Goal: Task Accomplishment & Management: Manage account settings

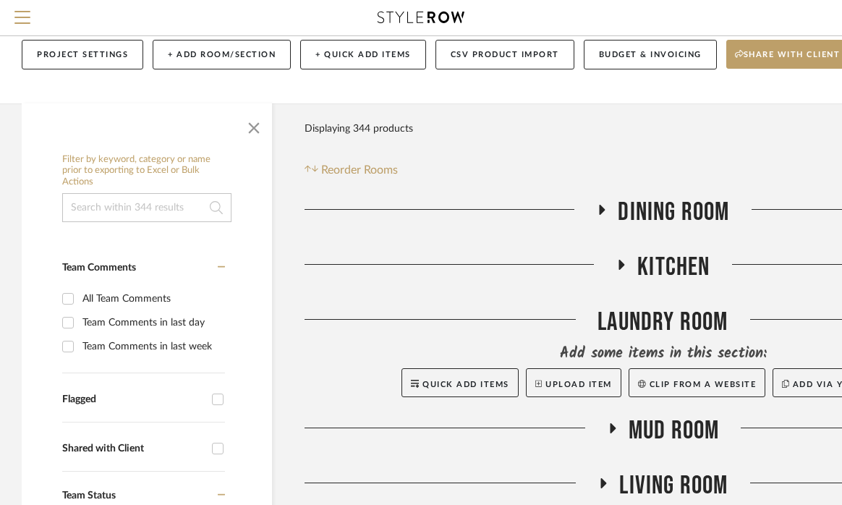
scroll to position [80, 0]
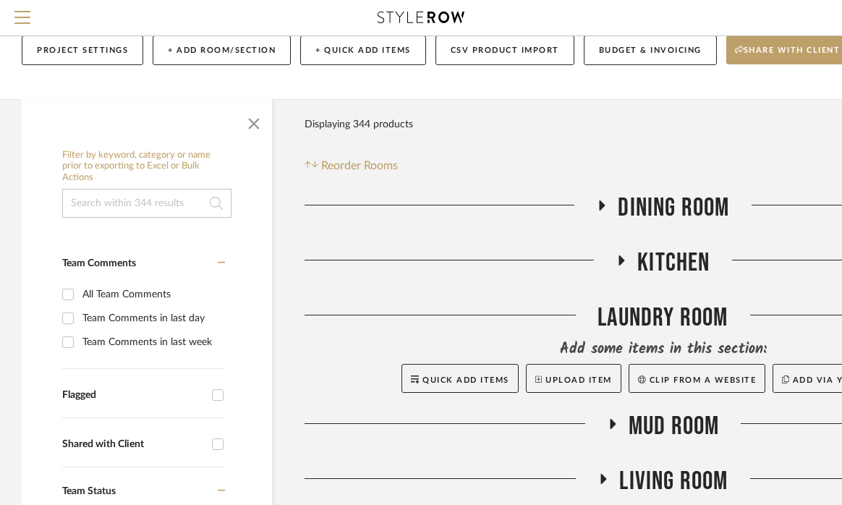
click at [620, 258] on icon at bounding box center [622, 260] width 6 height 10
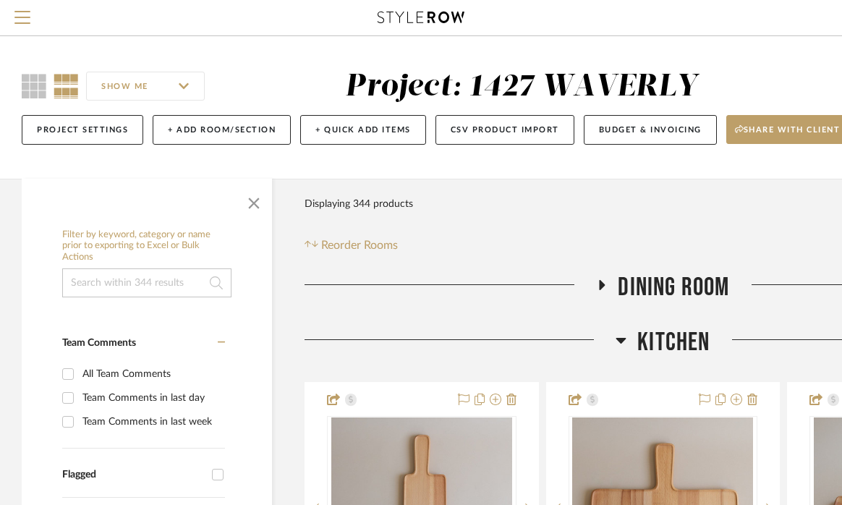
scroll to position [0, 0]
click at [17, 21] on span "Menu" at bounding box center [22, 22] width 16 height 22
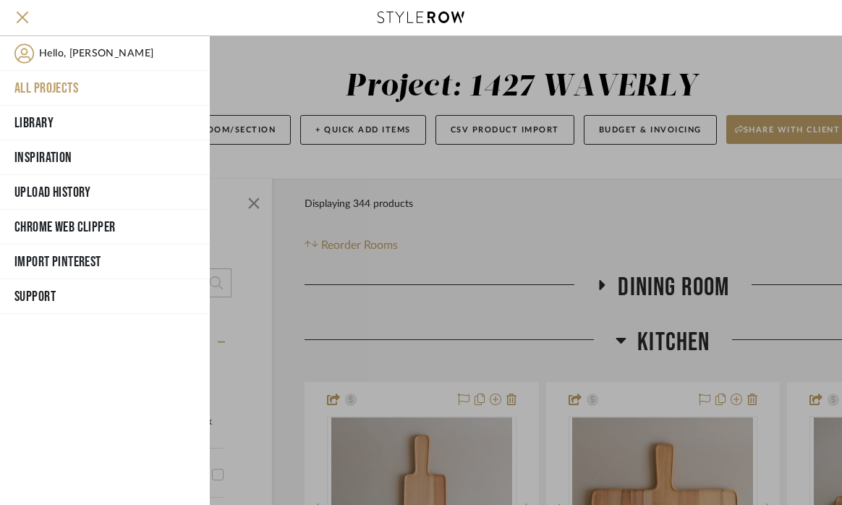
click at [39, 91] on button "All Projects" at bounding box center [105, 88] width 210 height 35
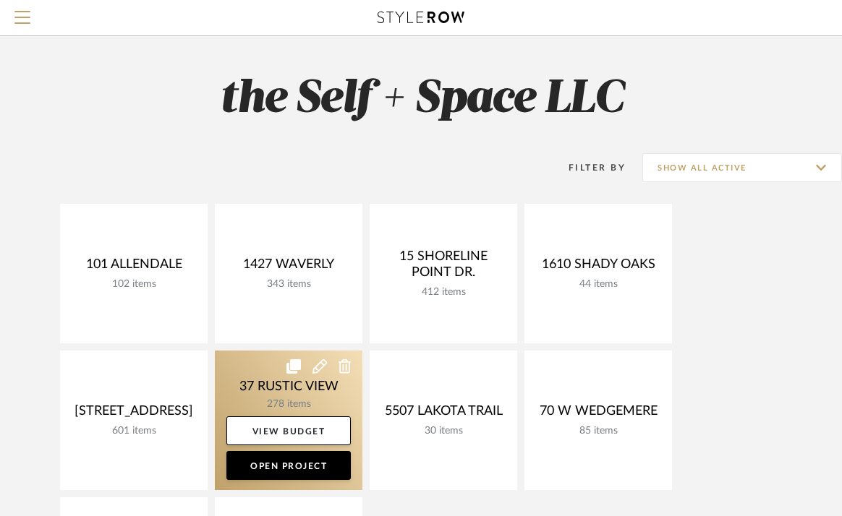
click at [252, 397] on link at bounding box center [288, 421] width 147 height 140
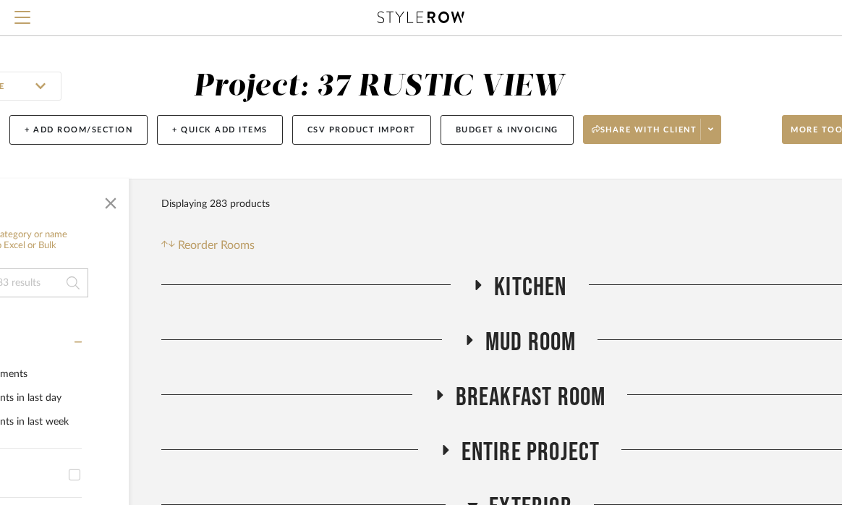
scroll to position [0, 160]
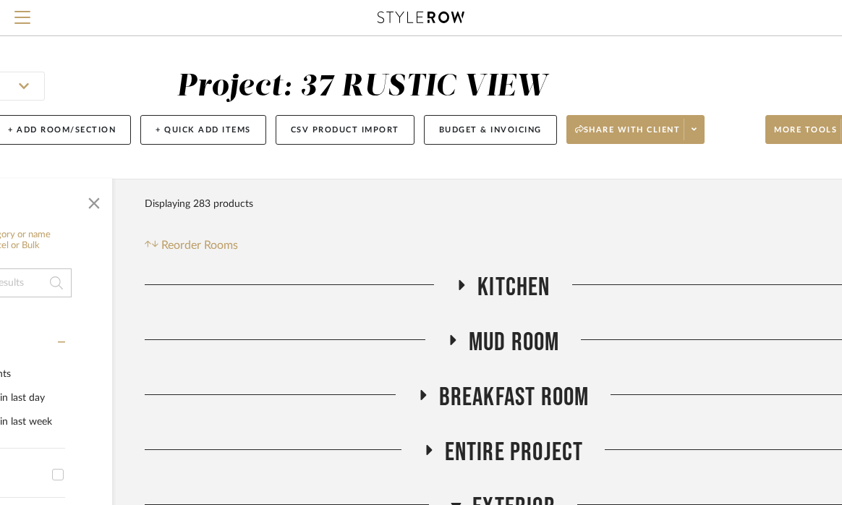
click at [458, 281] on icon at bounding box center [461, 284] width 17 height 11
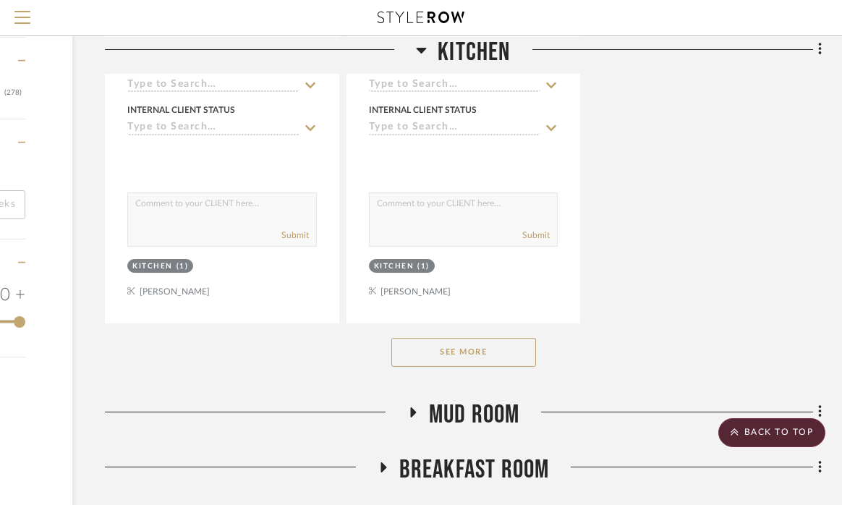
scroll to position [1992, 200]
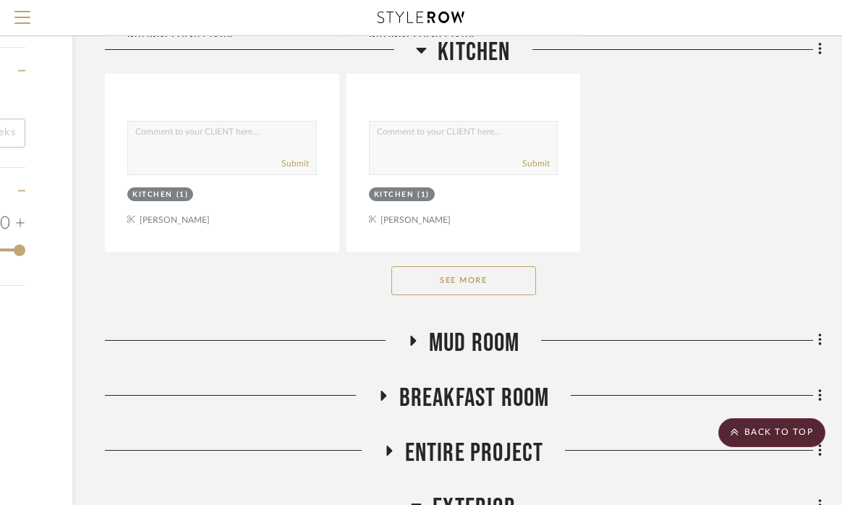
click at [460, 266] on button "See More" at bounding box center [463, 280] width 145 height 29
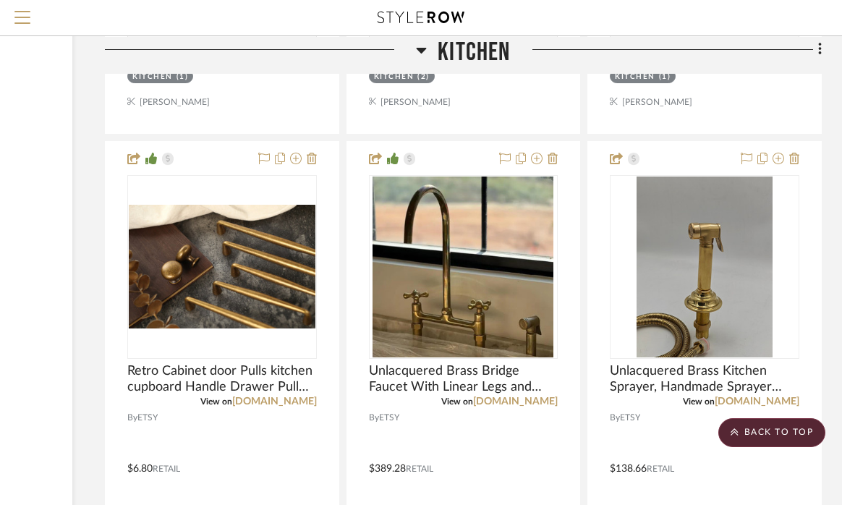
scroll to position [13656, 200]
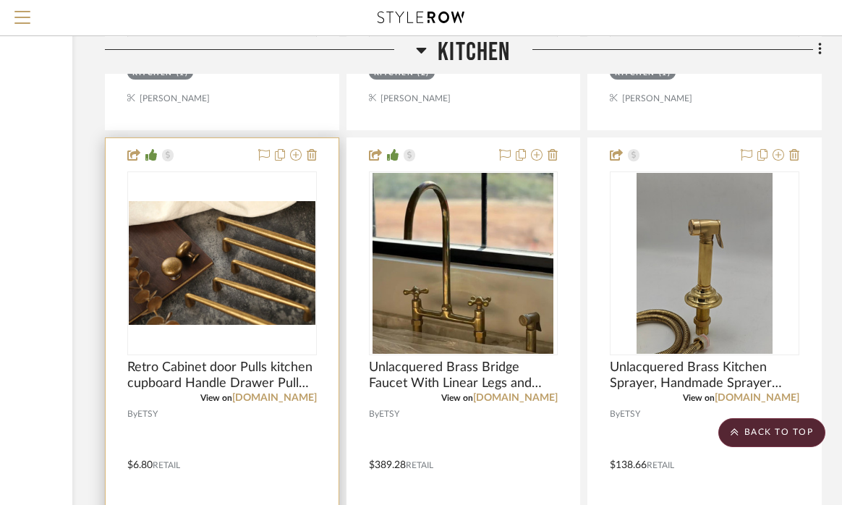
click at [208, 201] on img "0" at bounding box center [222, 263] width 187 height 124
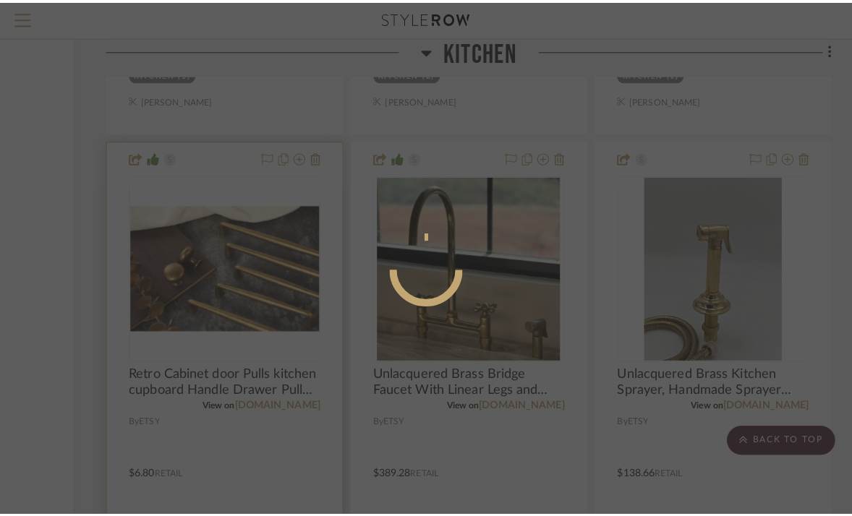
scroll to position [0, 0]
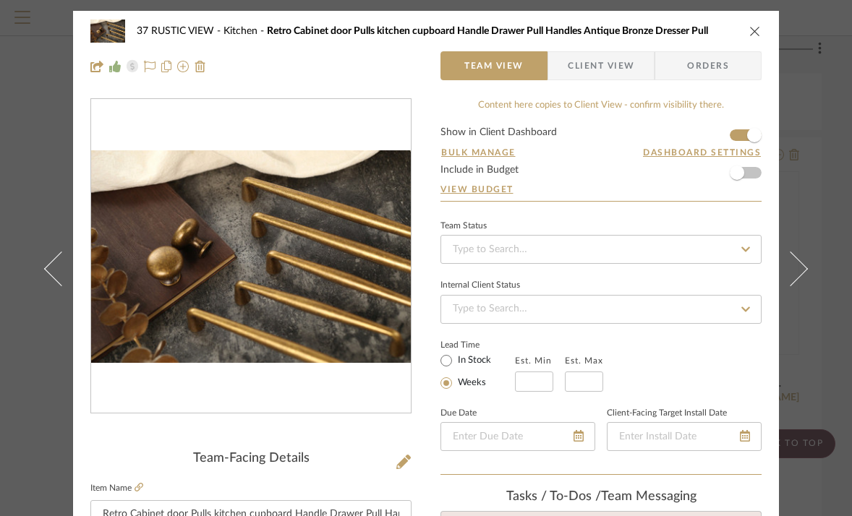
click at [753, 29] on icon "close" at bounding box center [755, 31] width 12 height 12
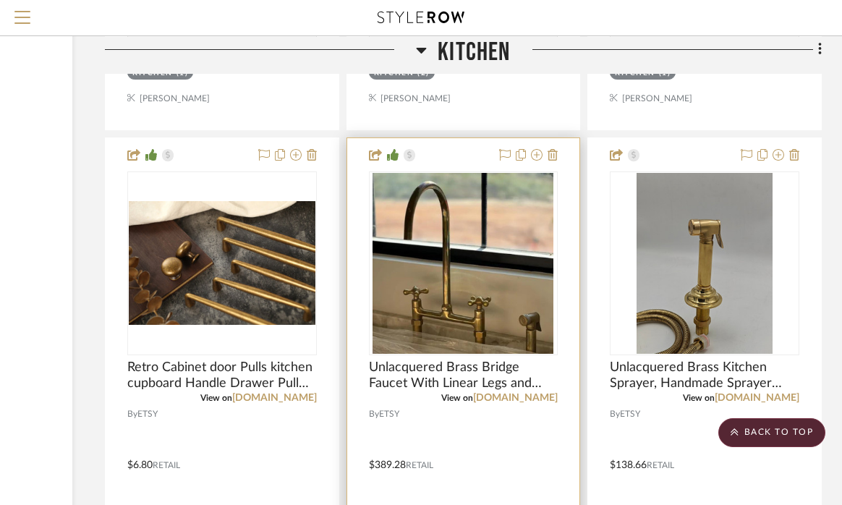
click at [442, 223] on img "0" at bounding box center [462, 263] width 181 height 181
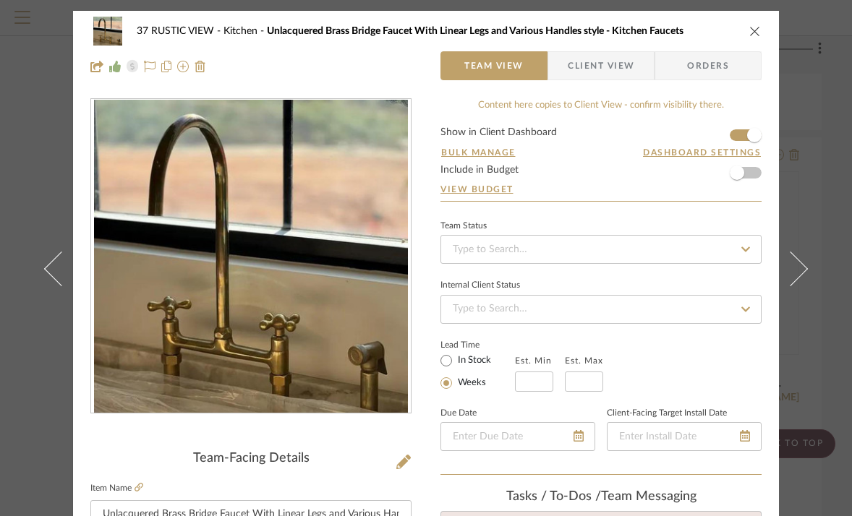
click at [749, 28] on icon "close" at bounding box center [755, 31] width 12 height 12
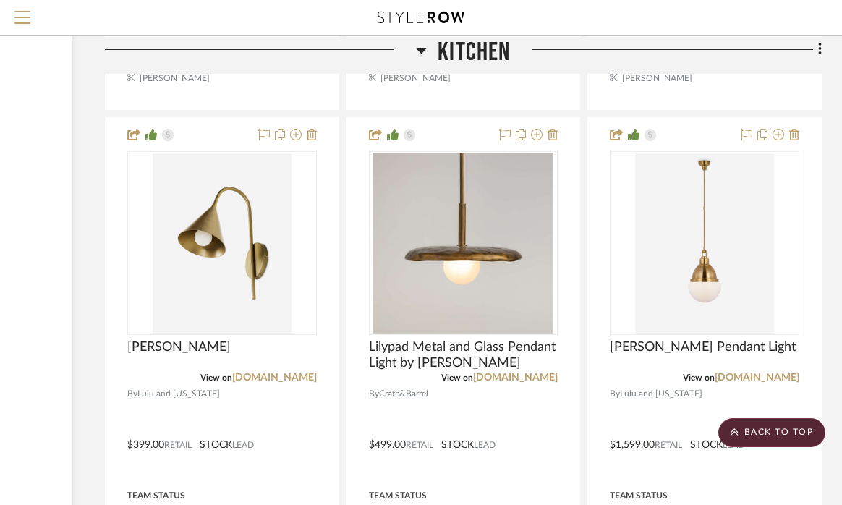
scroll to position [13014, 200]
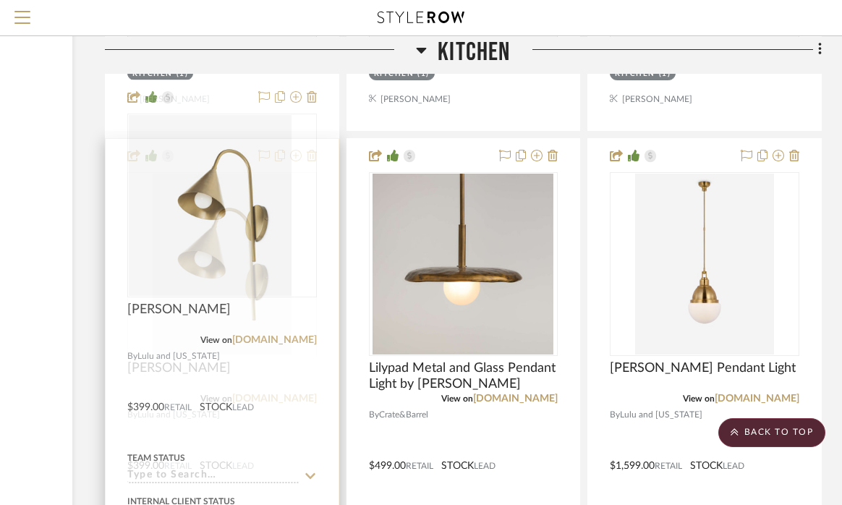
click at [247, 356] on img at bounding box center [222, 446] width 139 height 181
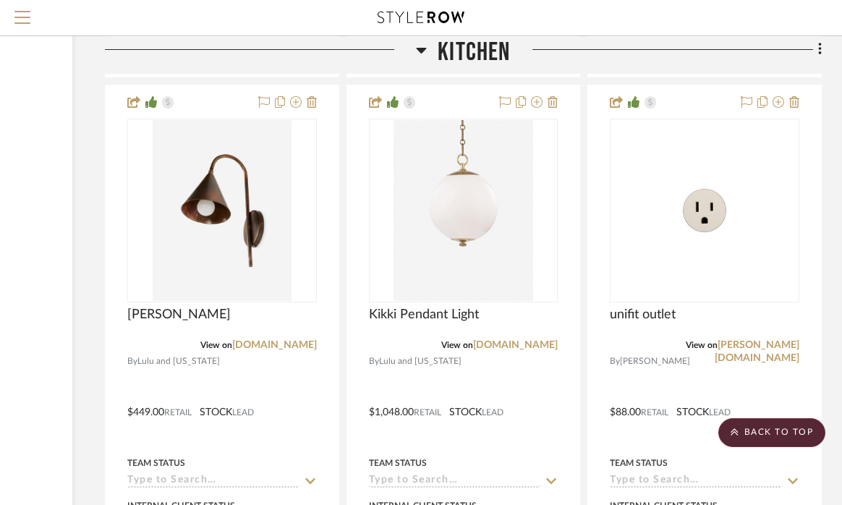
scroll to position [10454, 200]
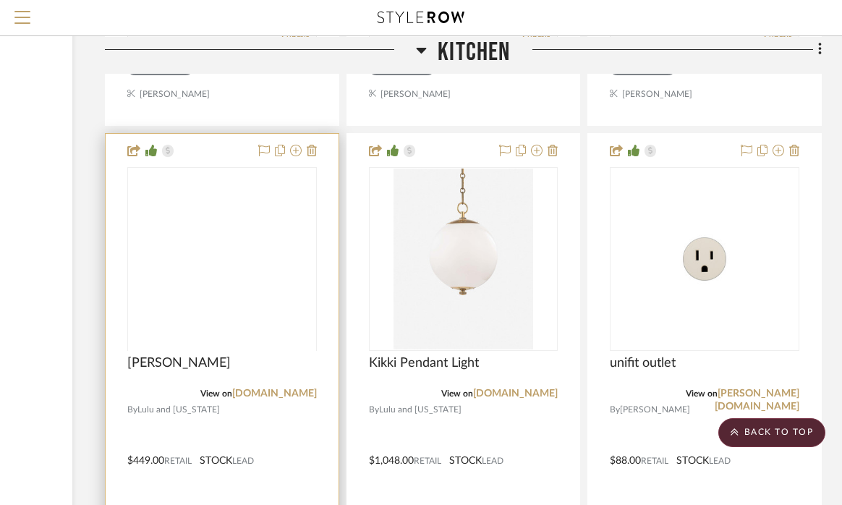
click at [236, 351] on img at bounding box center [222, 441] width 139 height 181
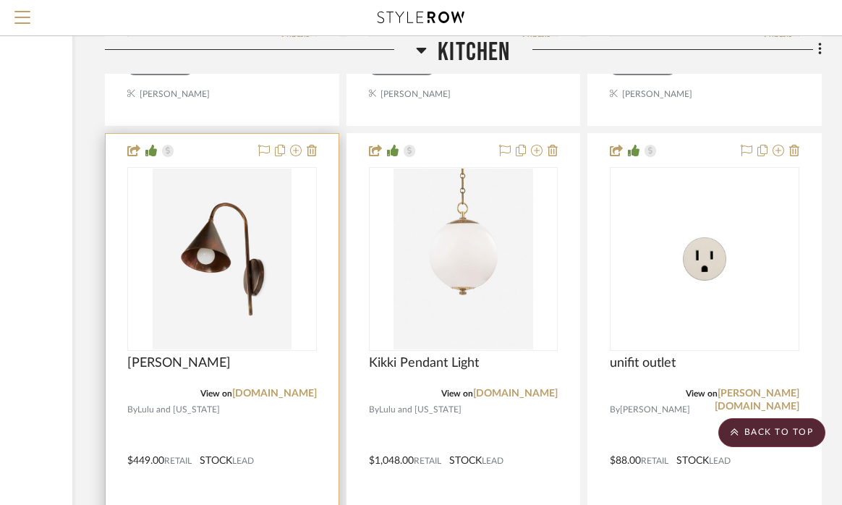
click at [214, 199] on img "0" at bounding box center [222, 258] width 139 height 181
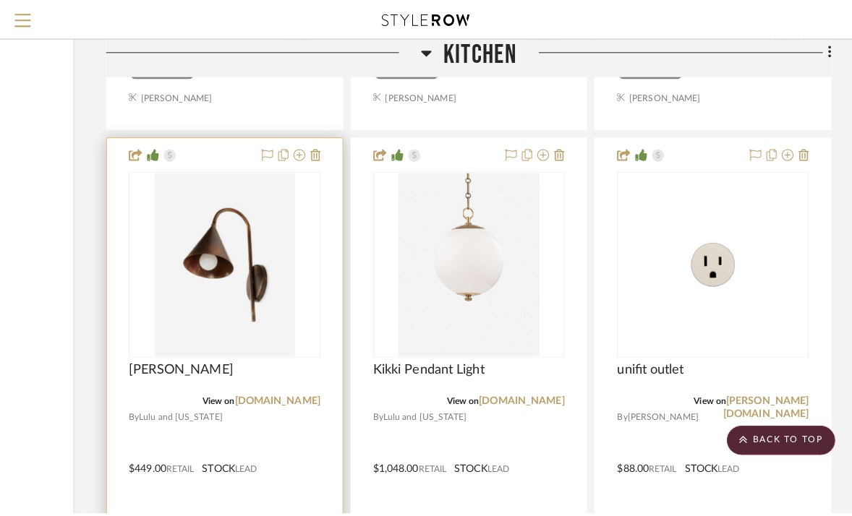
scroll to position [0, 0]
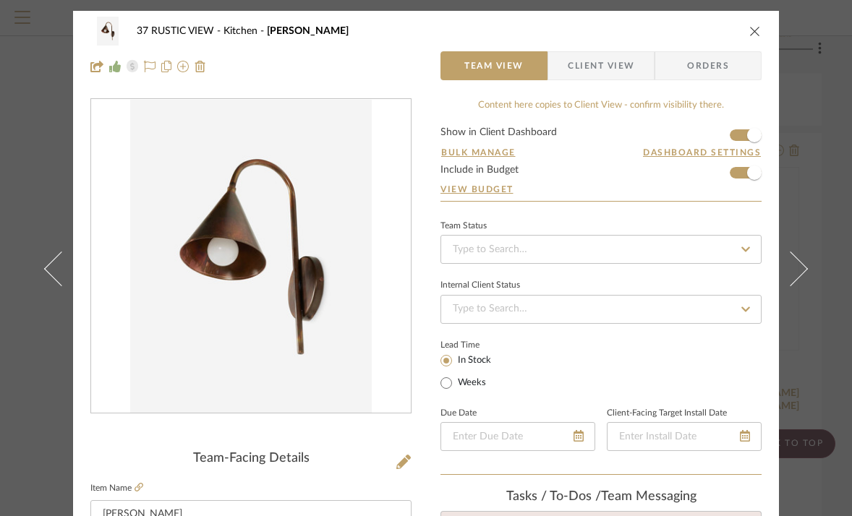
click at [140, 486] on fieldset "Item Name [PERSON_NAME]" at bounding box center [250, 504] width 321 height 51
click at [128, 490] on label "Item Name" at bounding box center [116, 488] width 53 height 12
click at [140, 487] on fieldset "Item Name [PERSON_NAME]" at bounding box center [250, 504] width 321 height 51
click at [134, 487] on icon at bounding box center [138, 487] width 9 height 9
click at [752, 30] on icon "close" at bounding box center [755, 31] width 12 height 12
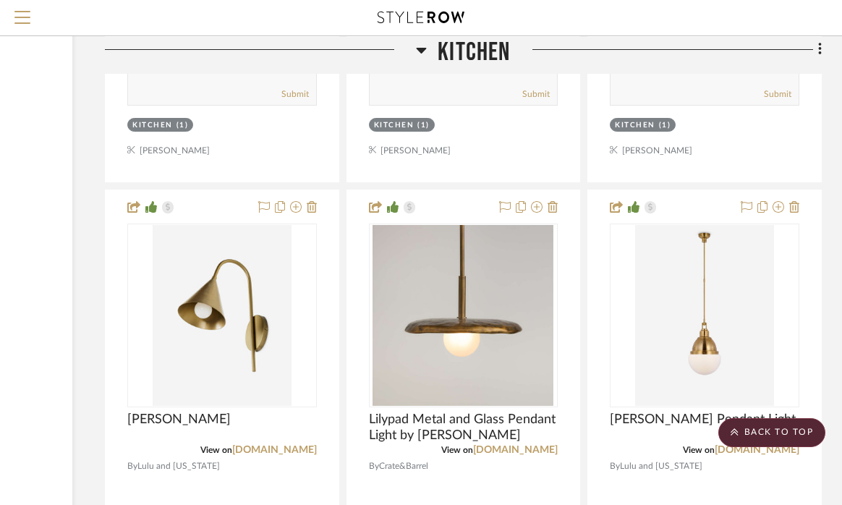
scroll to position [12964, 200]
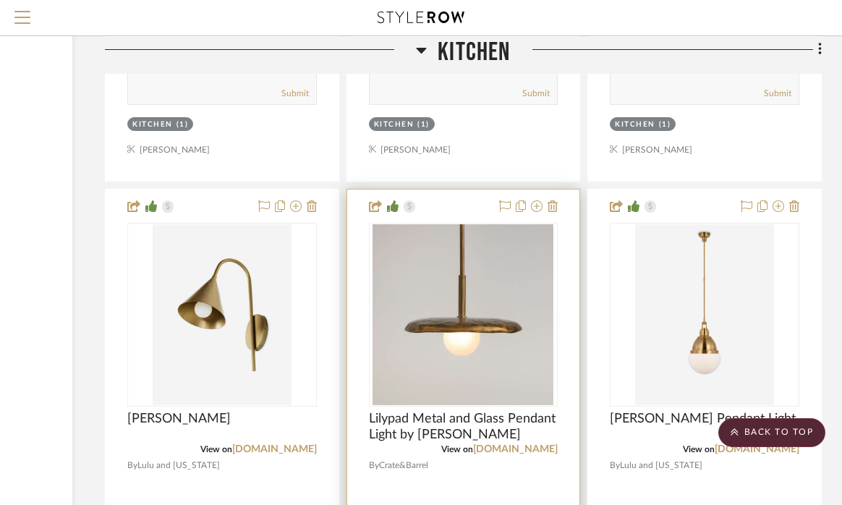
click at [494, 267] on img "0" at bounding box center [462, 314] width 181 height 181
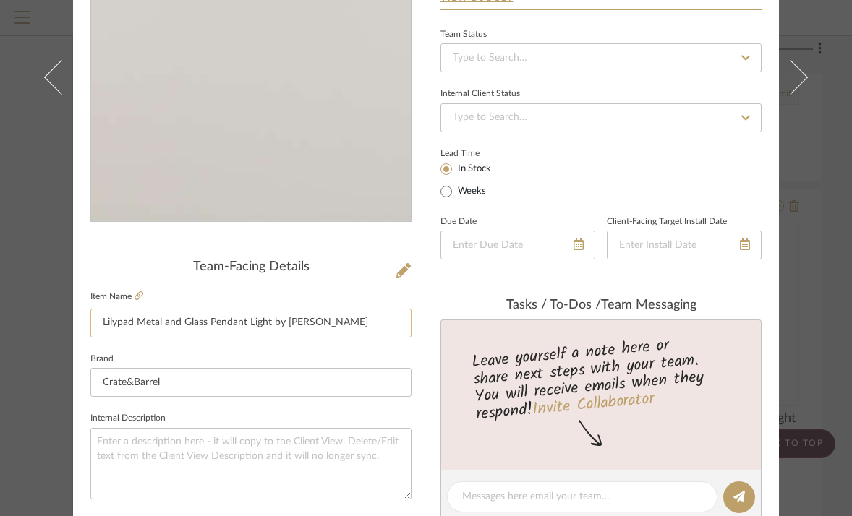
scroll to position [215, 0]
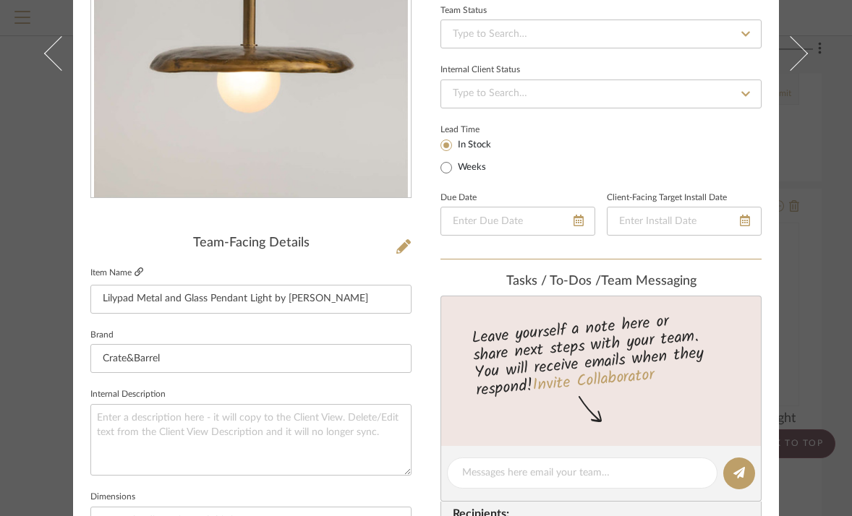
click at [137, 274] on icon at bounding box center [138, 271] width 9 height 9
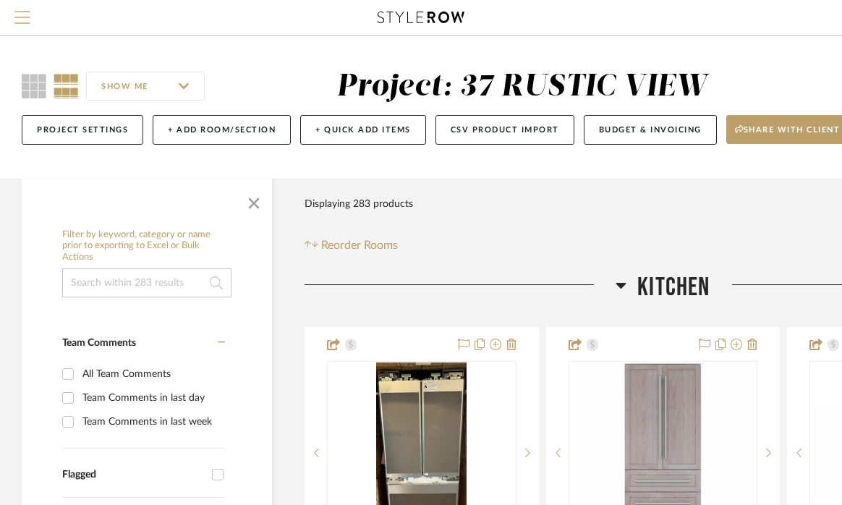
scroll to position [0, 0]
click at [23, 20] on span "Menu" at bounding box center [22, 22] width 16 height 22
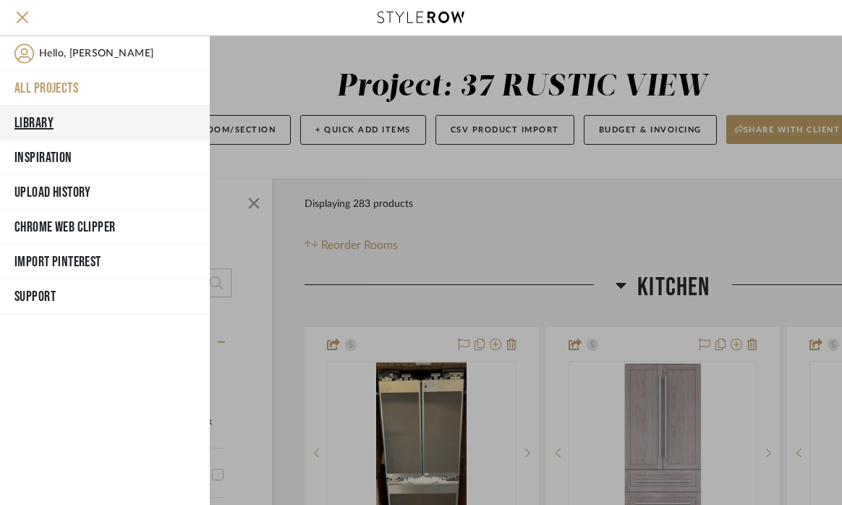
click at [40, 119] on button "Library" at bounding box center [105, 123] width 210 height 35
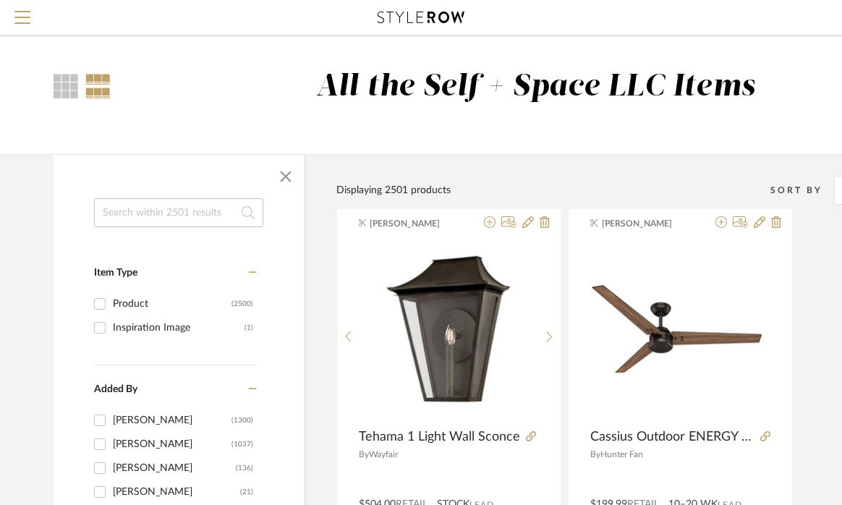
click at [181, 211] on input at bounding box center [178, 212] width 169 height 29
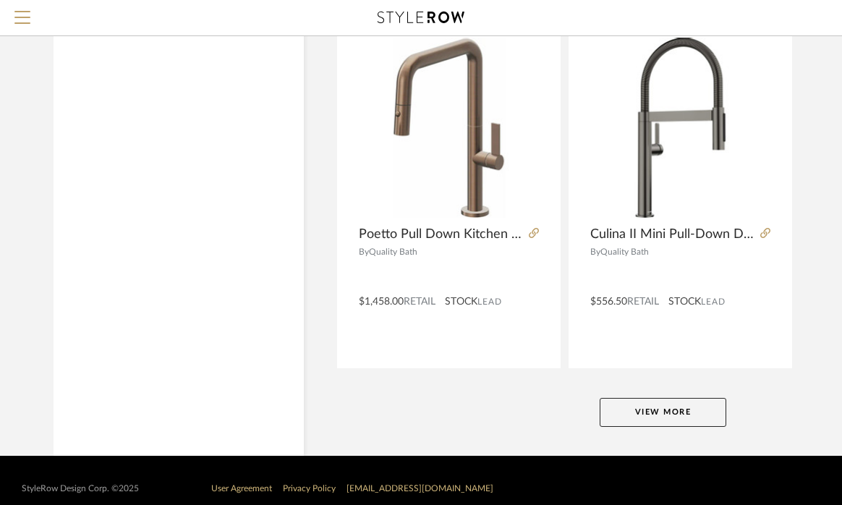
scroll to position [6531, 0]
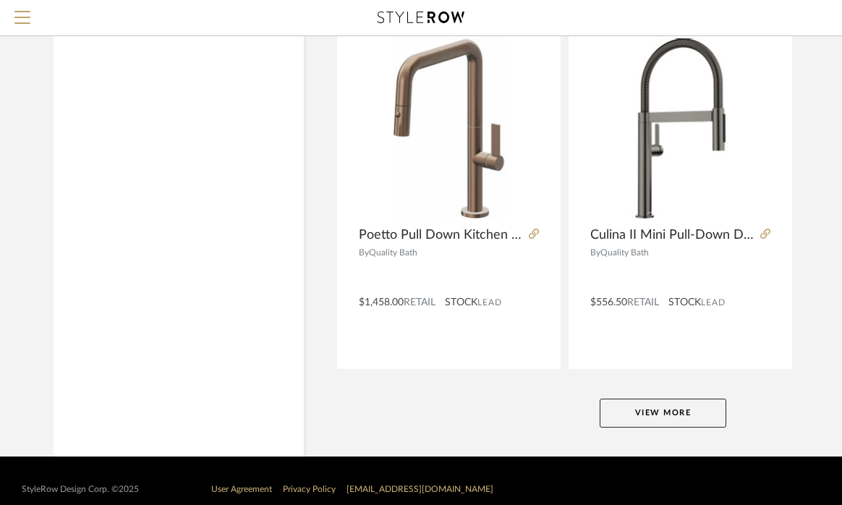
type input "FAUCET"
click at [660, 424] on button "View More" at bounding box center [662, 412] width 127 height 29
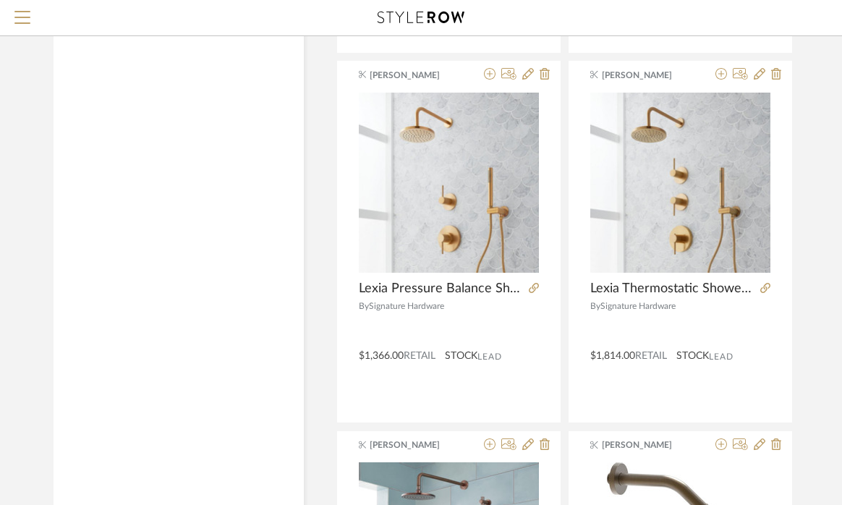
scroll to position [10542, 0]
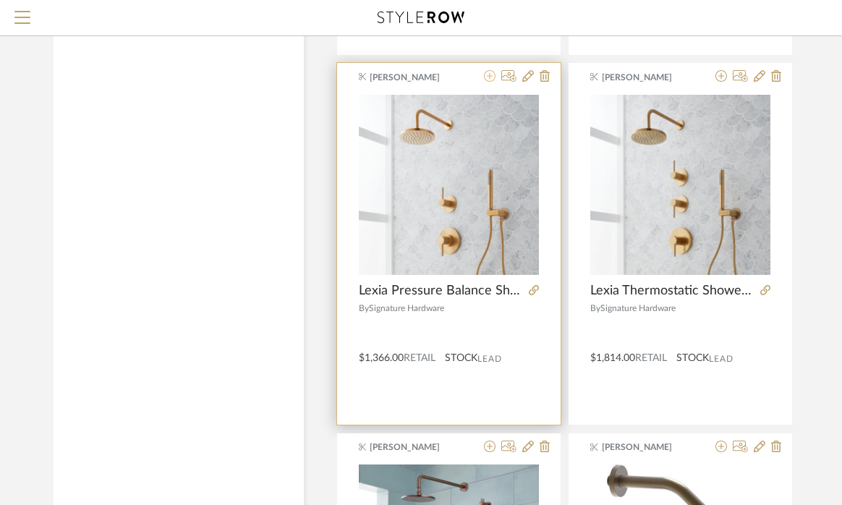
click at [490, 77] on icon at bounding box center [490, 76] width 12 height 12
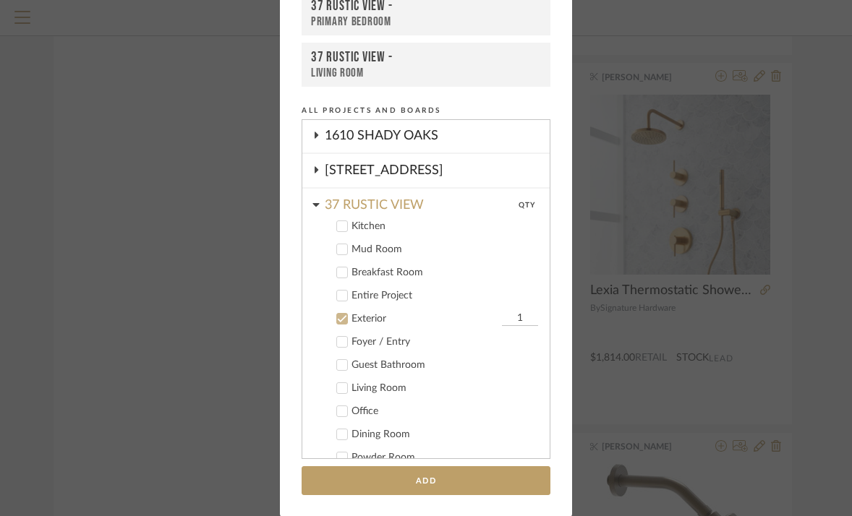
scroll to position [137, 0]
click at [337, 322] on icon at bounding box center [342, 319] width 10 height 10
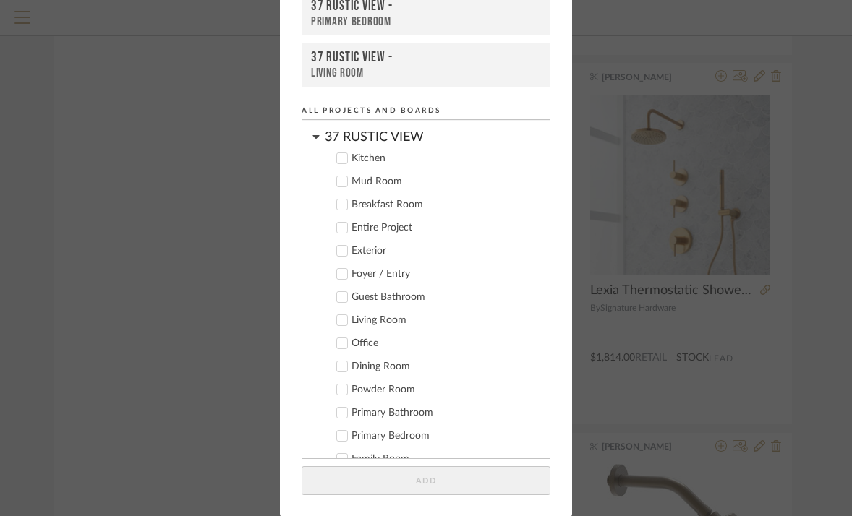
scroll to position [207, 0]
click at [340, 412] on icon at bounding box center [342, 412] width 10 height 10
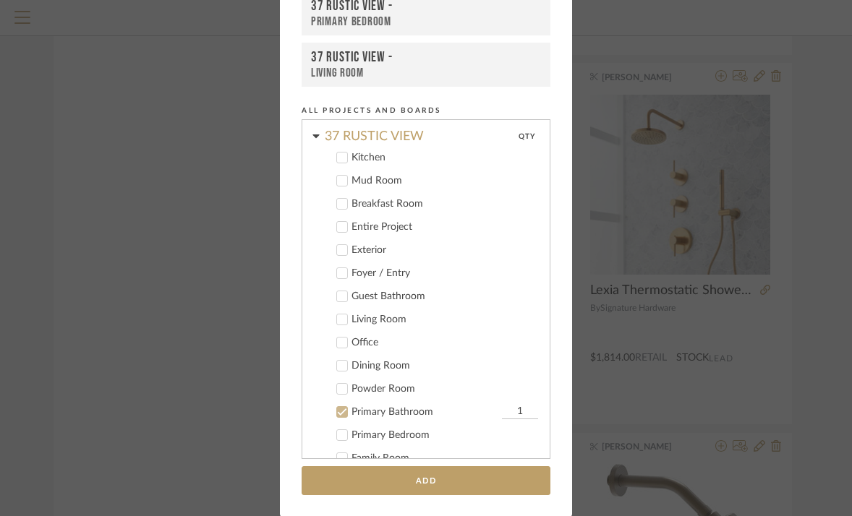
click at [513, 411] on input "1" at bounding box center [520, 412] width 36 height 14
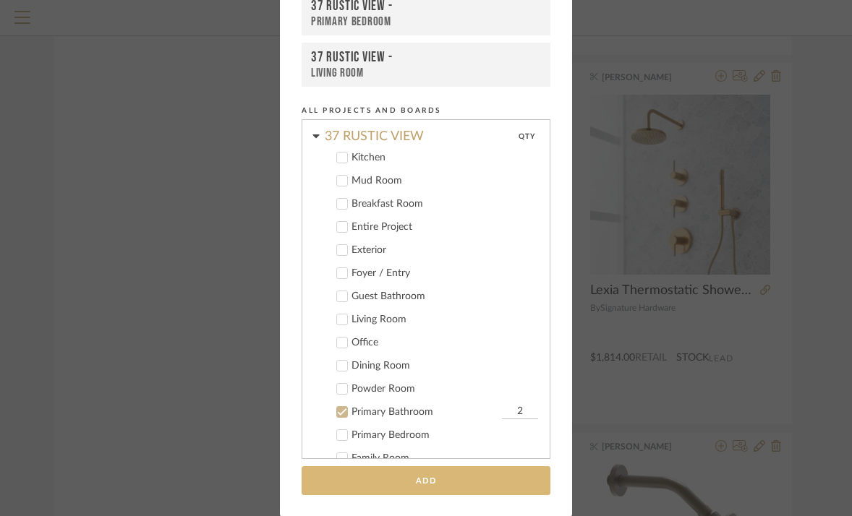
type input "2"
click at [466, 479] on button "Add" at bounding box center [425, 481] width 249 height 30
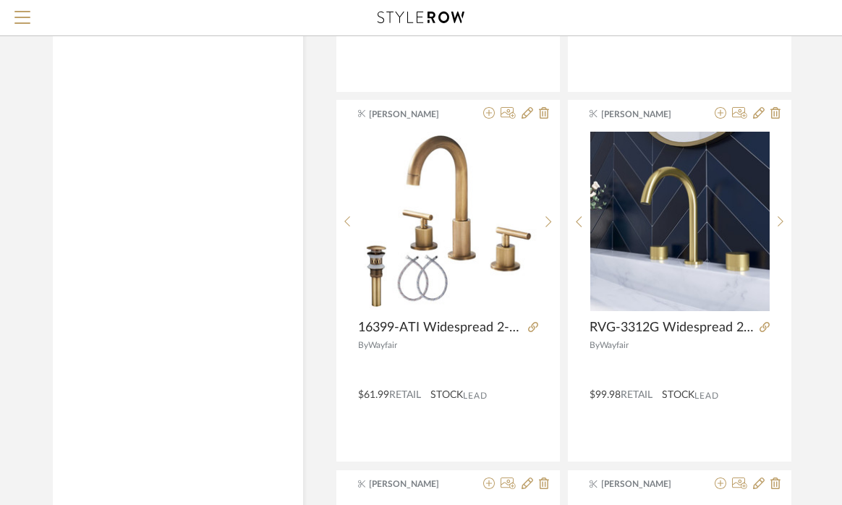
scroll to position [11985, 2]
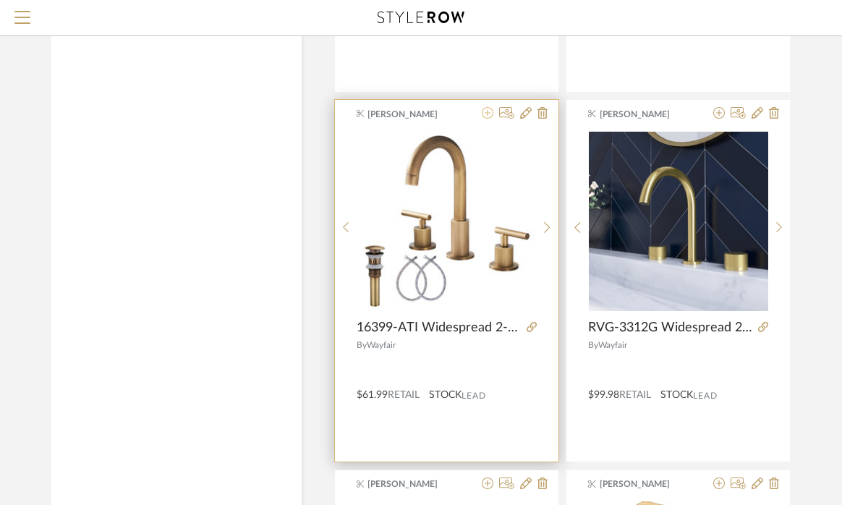
click at [487, 114] on icon at bounding box center [487, 113] width 12 height 12
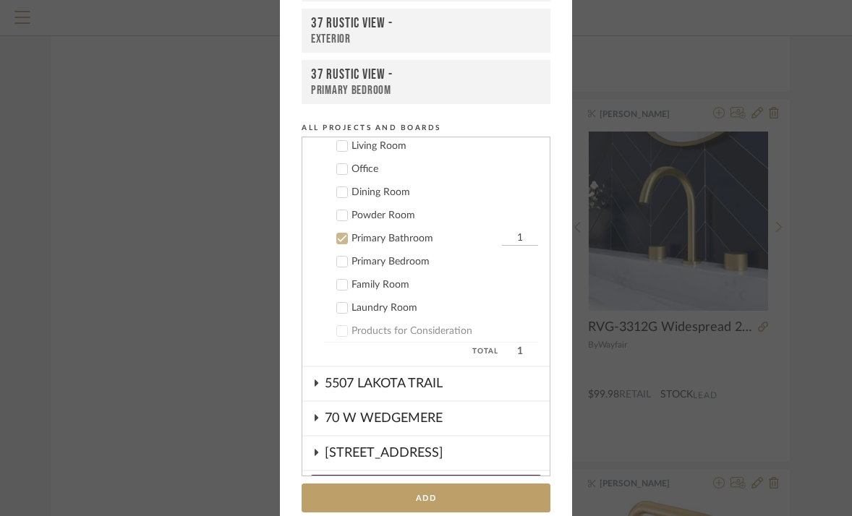
scroll to position [471, 0]
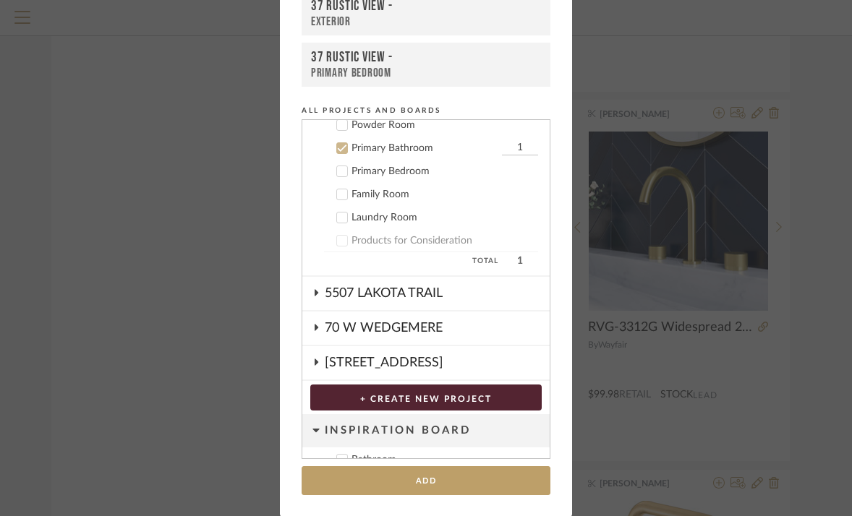
click at [511, 147] on input "1" at bounding box center [520, 148] width 36 height 14
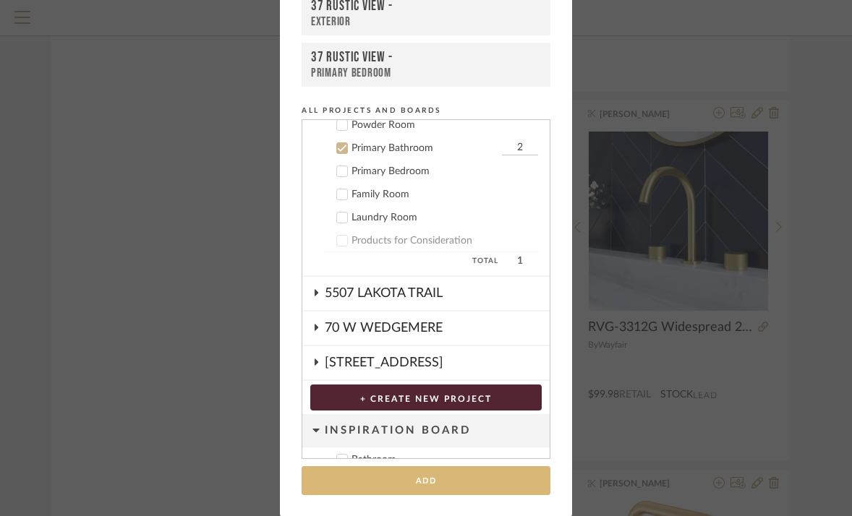
type input "2"
click at [400, 484] on button "Add" at bounding box center [425, 481] width 249 height 30
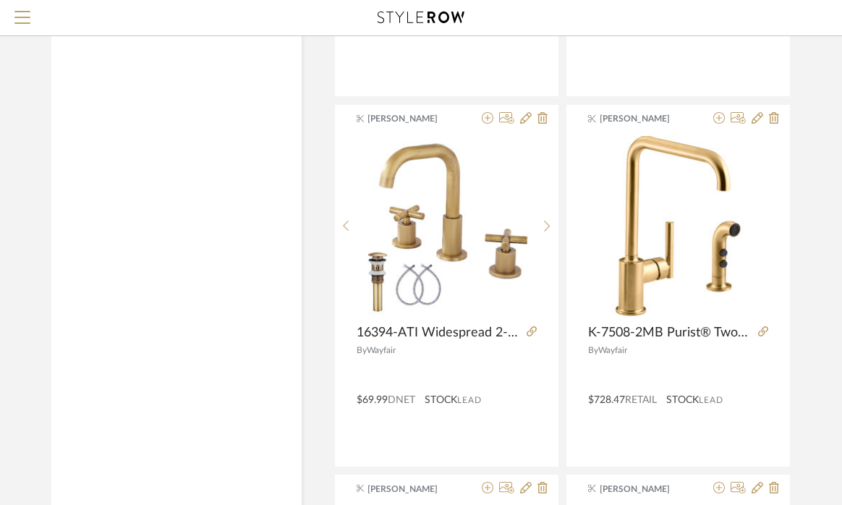
scroll to position [12350, 1]
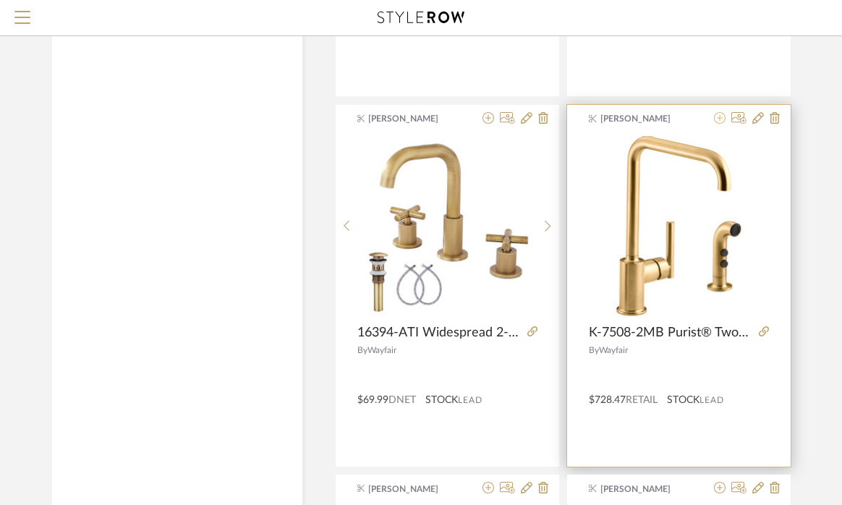
click at [721, 119] on icon at bounding box center [720, 118] width 12 height 12
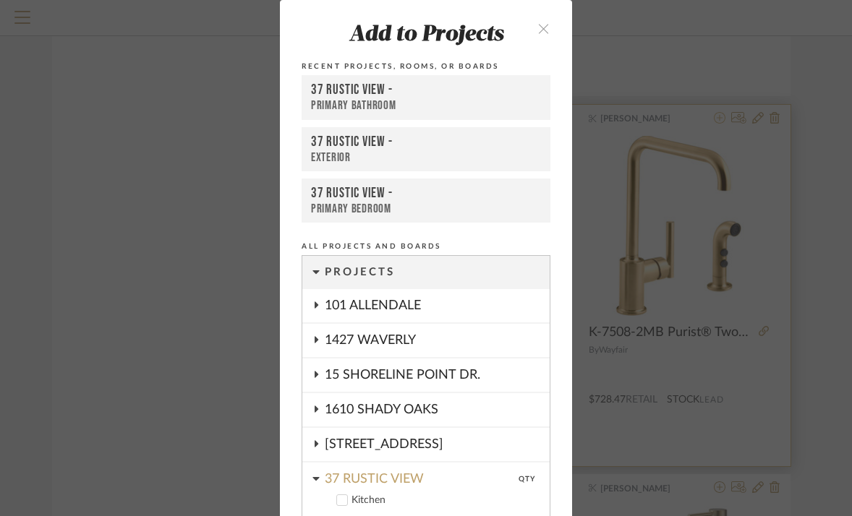
scroll to position [471, 0]
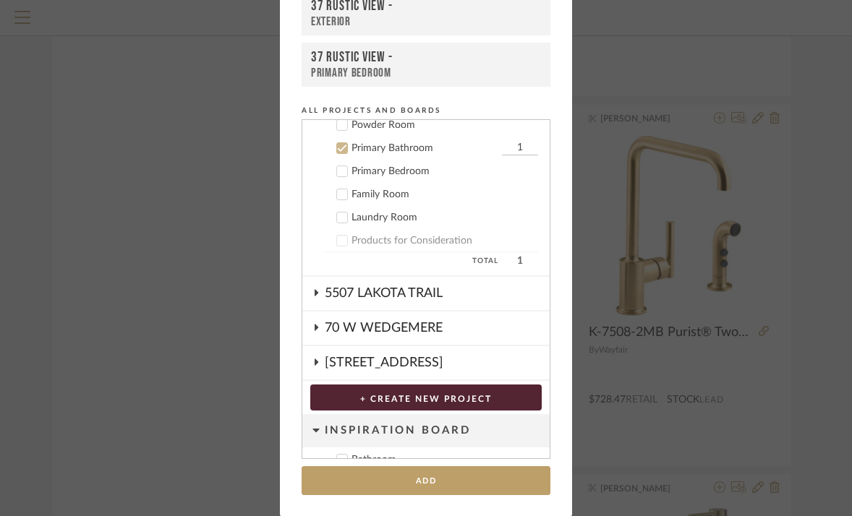
click at [338, 149] on icon at bounding box center [342, 148] width 9 height 7
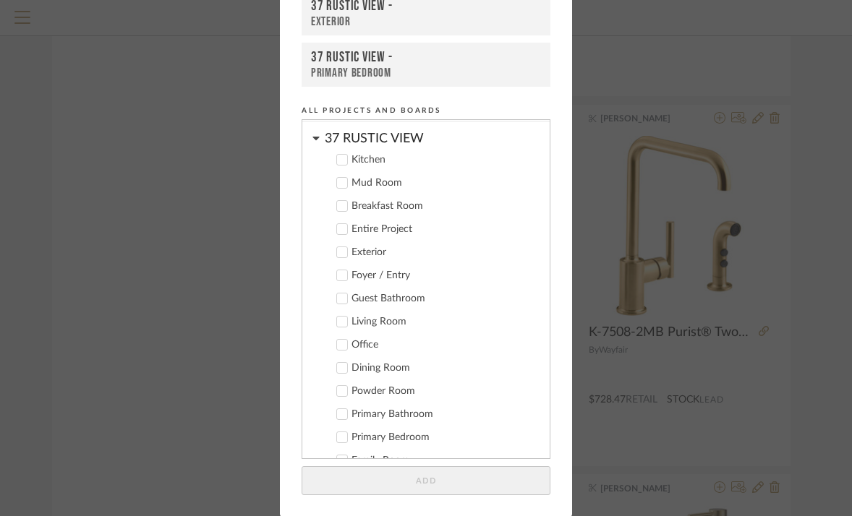
scroll to position [201, 0]
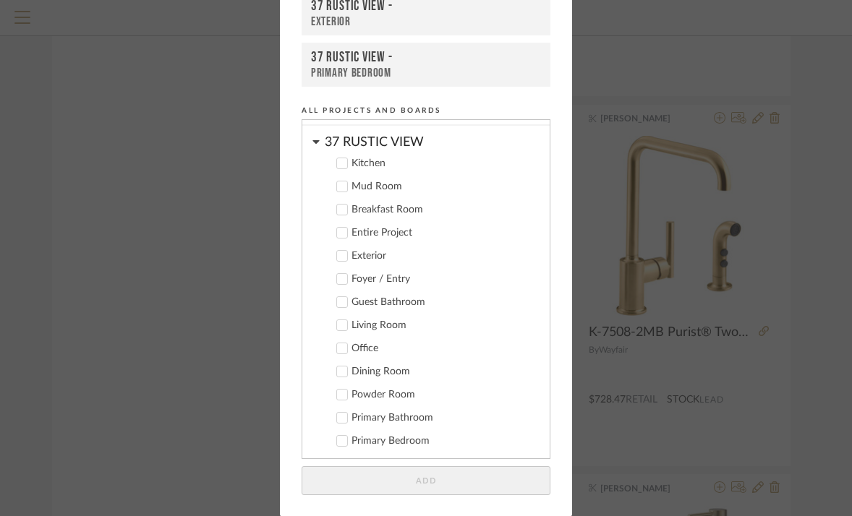
click at [337, 161] on icon at bounding box center [342, 163] width 10 height 10
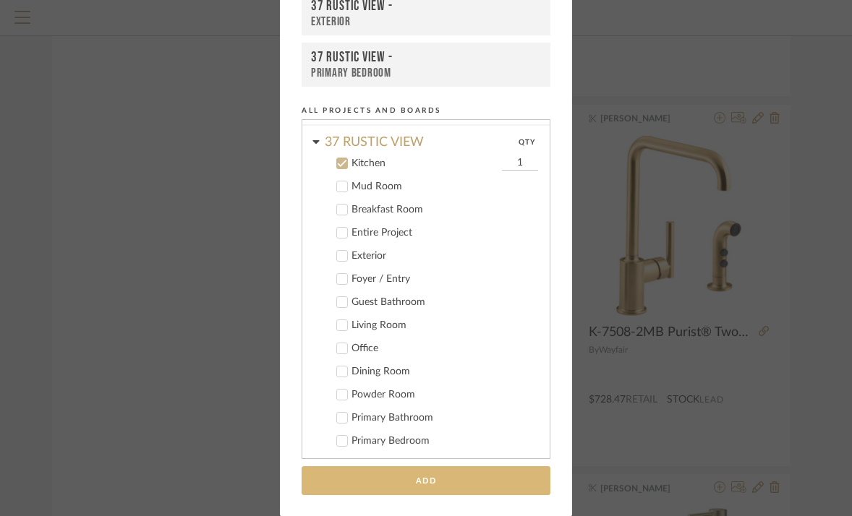
click at [432, 481] on button "Add" at bounding box center [425, 481] width 249 height 30
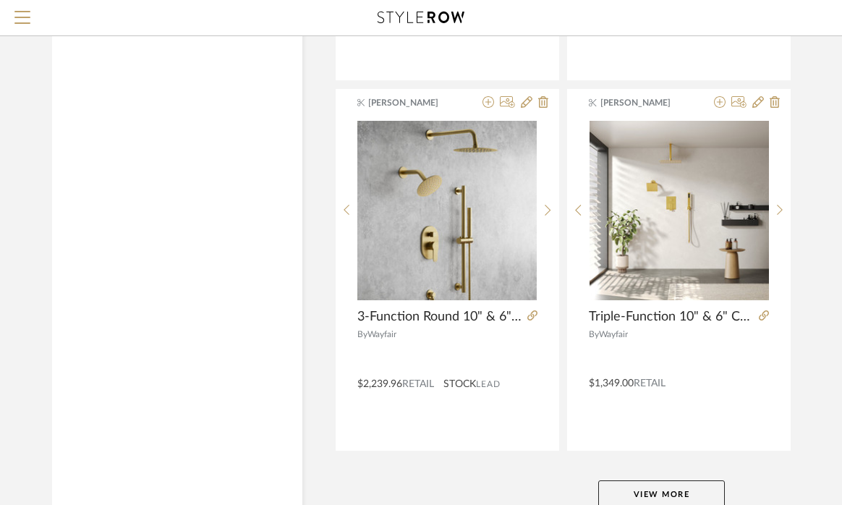
scroll to position [13105, 1]
click at [672, 489] on button "View More" at bounding box center [661, 495] width 127 height 29
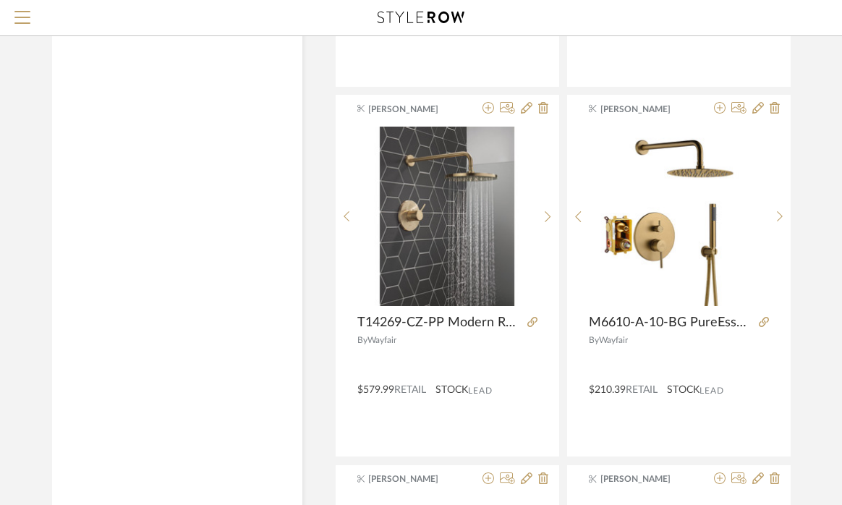
scroll to position [14208, 1]
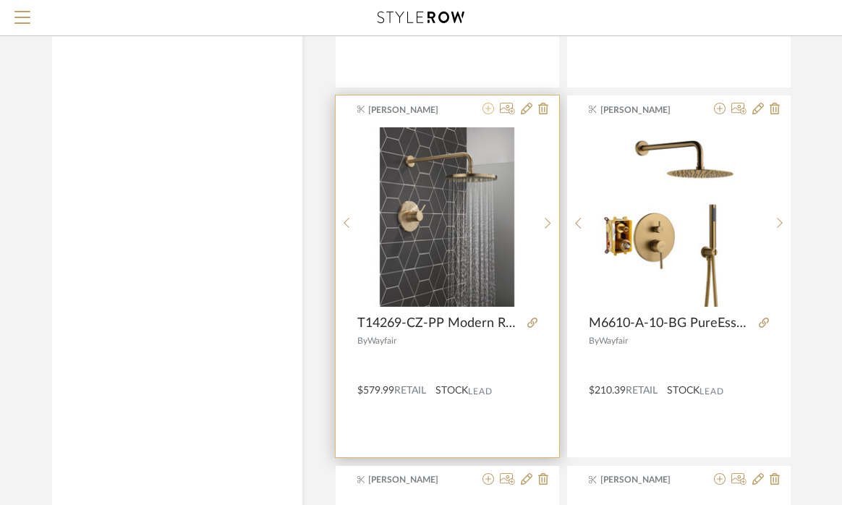
click at [489, 108] on icon at bounding box center [488, 109] width 12 height 12
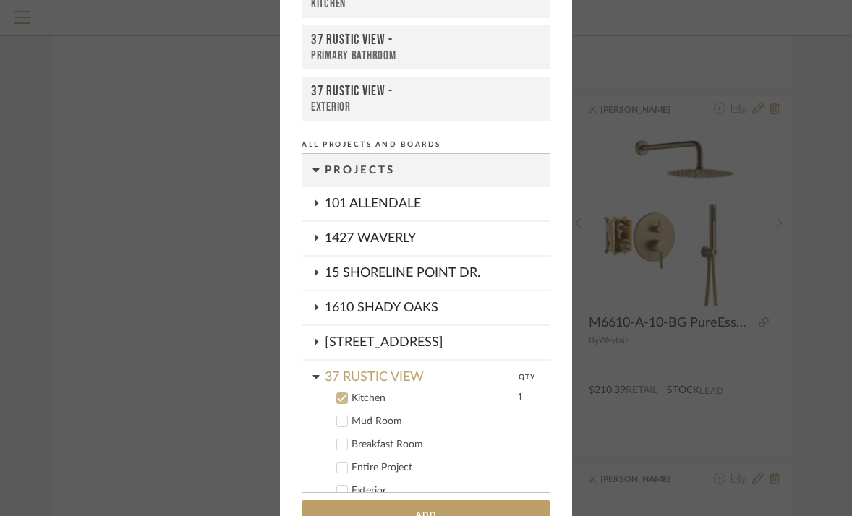
scroll to position [216, 0]
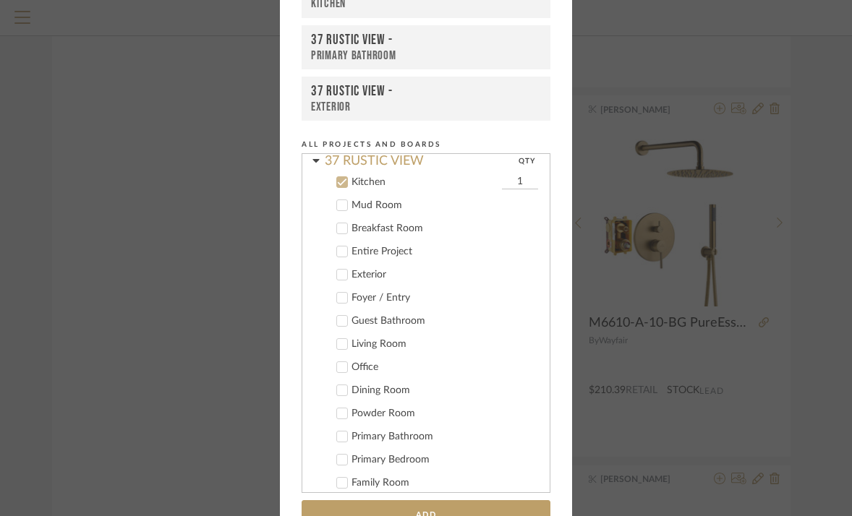
click at [337, 184] on icon at bounding box center [342, 182] width 10 height 10
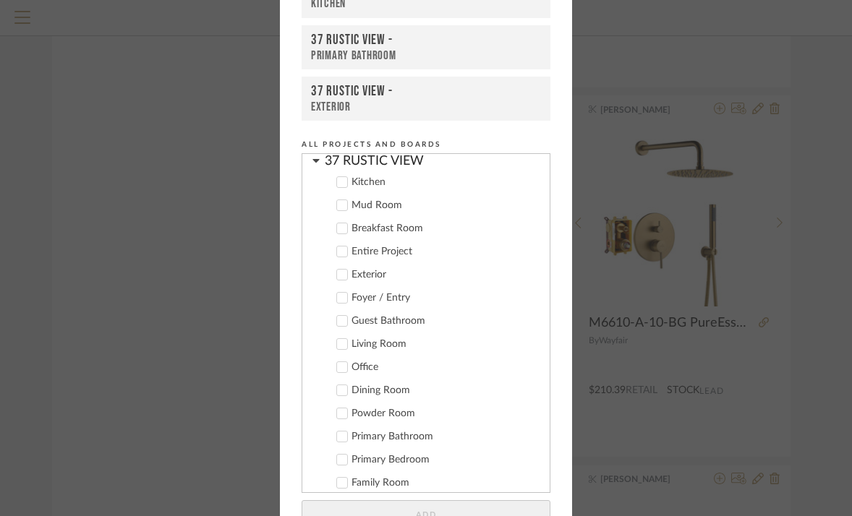
click at [338, 435] on icon at bounding box center [342, 437] width 10 height 10
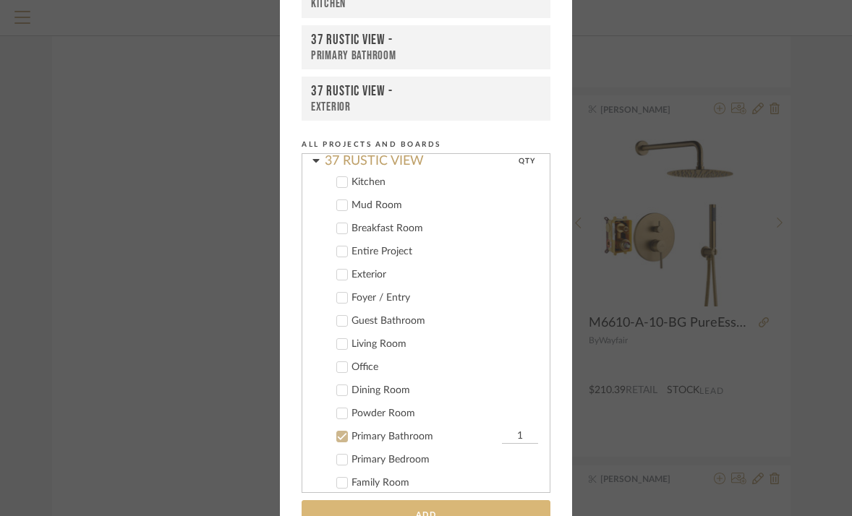
click at [403, 504] on button "Add" at bounding box center [425, 515] width 249 height 30
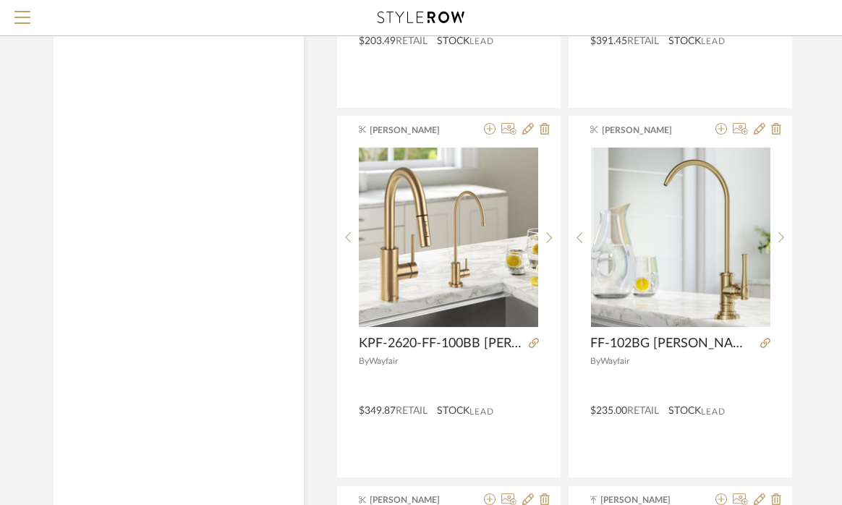
scroll to position [17889, 0]
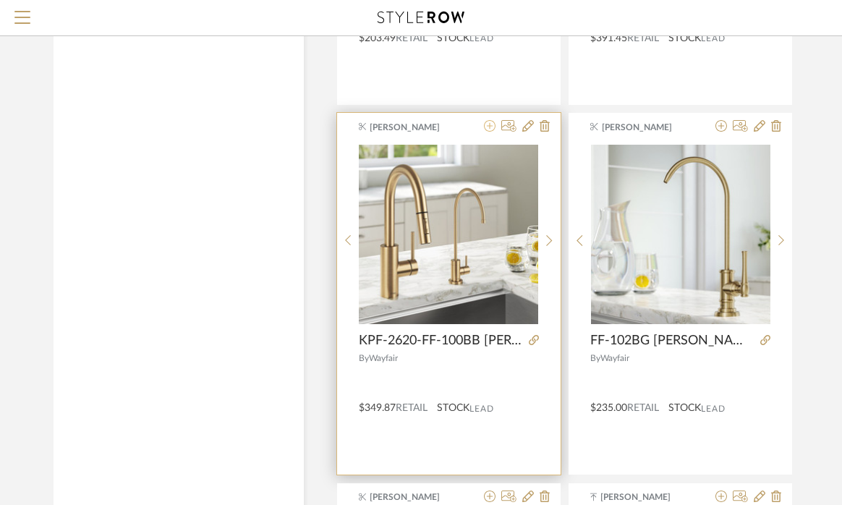
click at [489, 127] on icon at bounding box center [490, 126] width 12 height 12
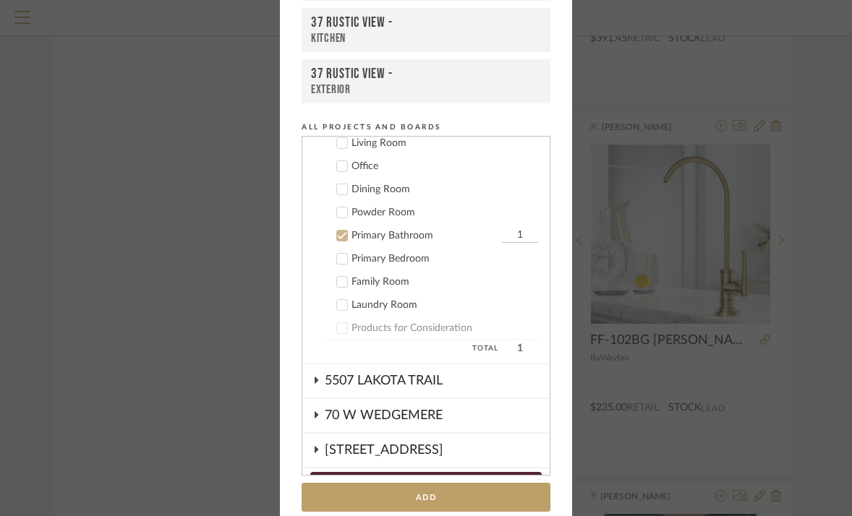
scroll to position [471, 0]
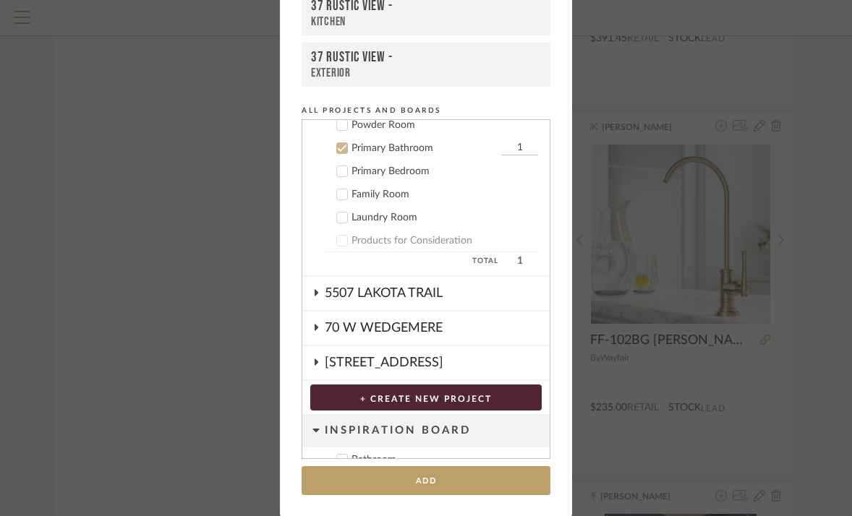
click at [338, 145] on icon at bounding box center [342, 148] width 10 height 10
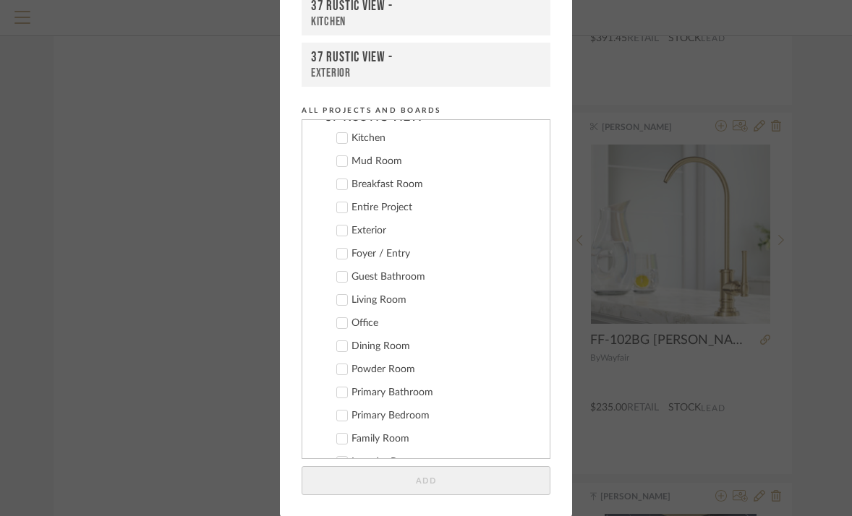
scroll to position [223, 0]
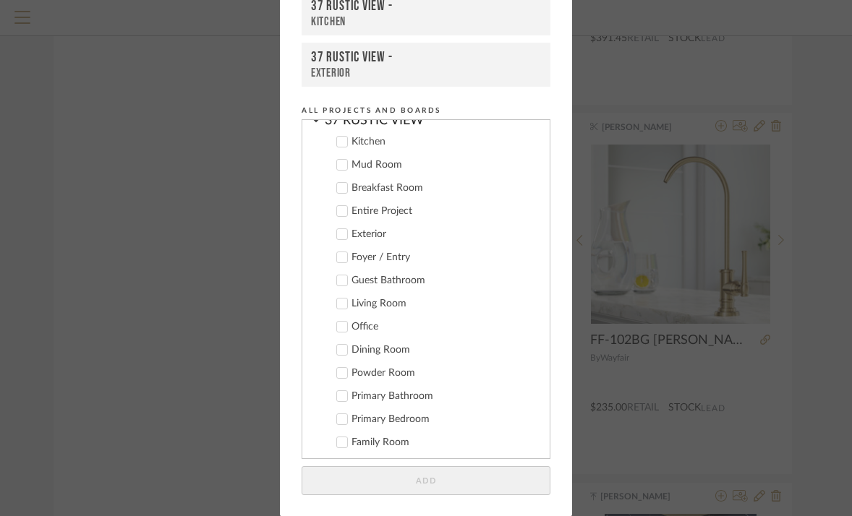
click at [338, 145] on icon at bounding box center [342, 142] width 10 height 10
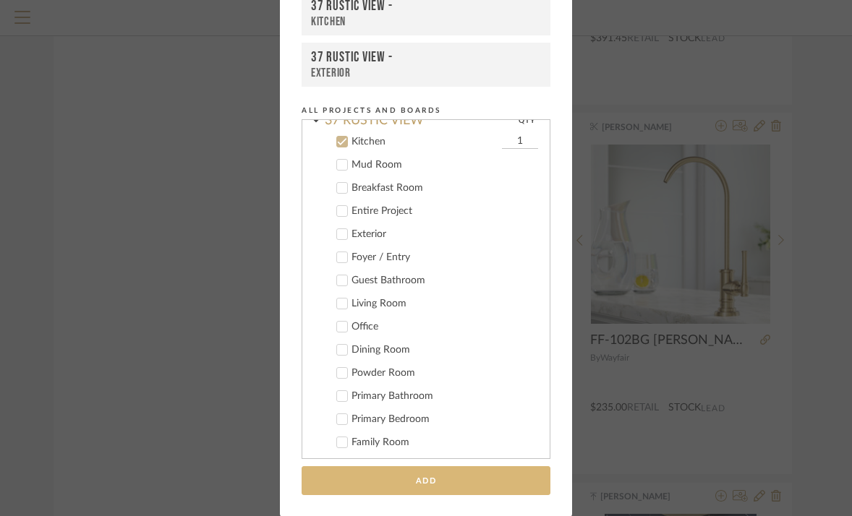
click at [406, 478] on button "Add" at bounding box center [425, 481] width 249 height 30
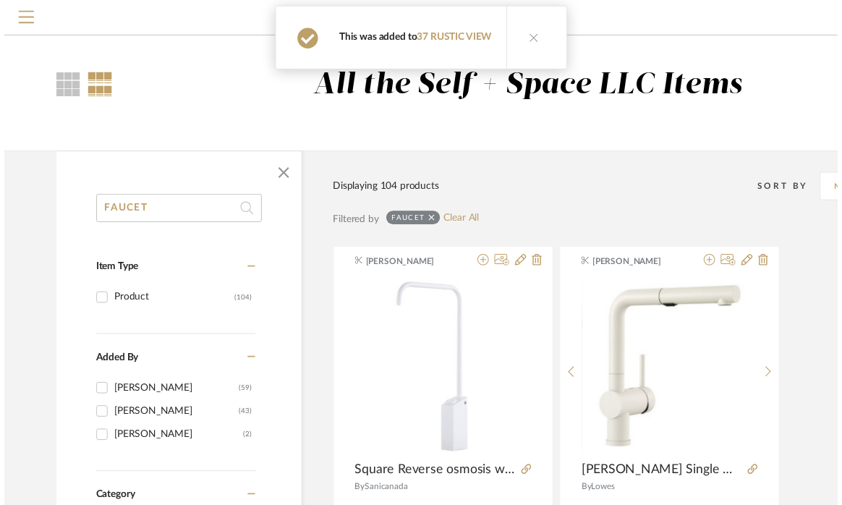
scroll to position [17889, 0]
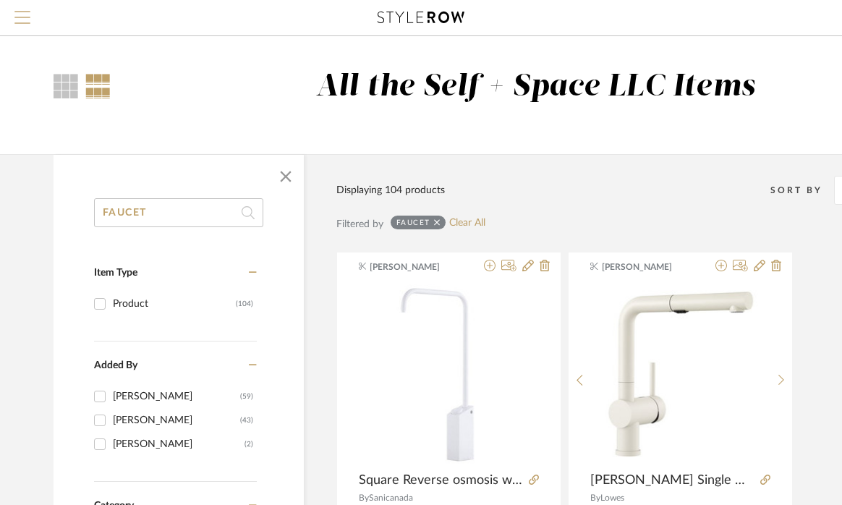
scroll to position [0, 0]
click at [22, 29] on span "Menu" at bounding box center [22, 22] width 16 height 22
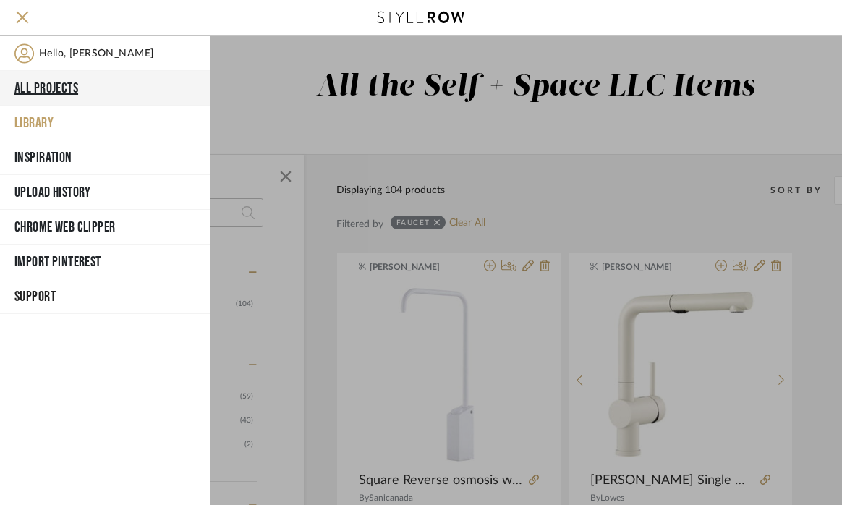
click at [56, 87] on button "All Projects" at bounding box center [105, 88] width 210 height 35
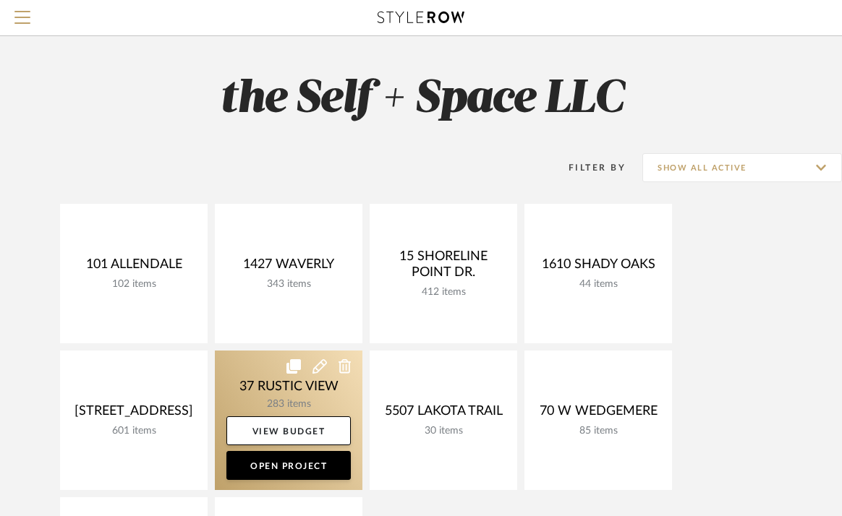
click at [267, 381] on link at bounding box center [288, 421] width 147 height 140
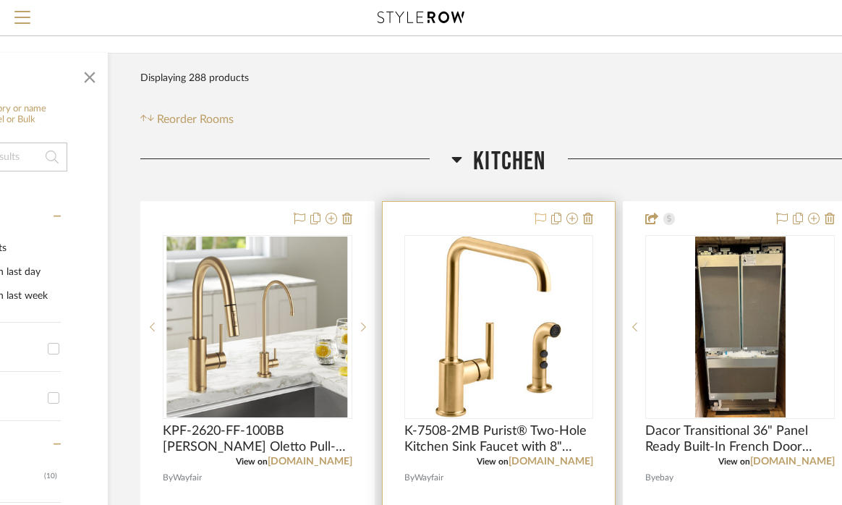
scroll to position [124, 164]
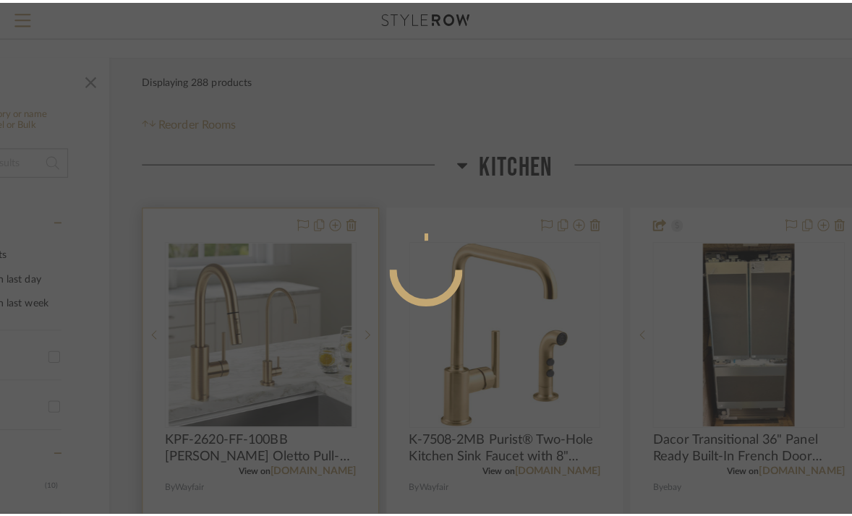
scroll to position [0, 0]
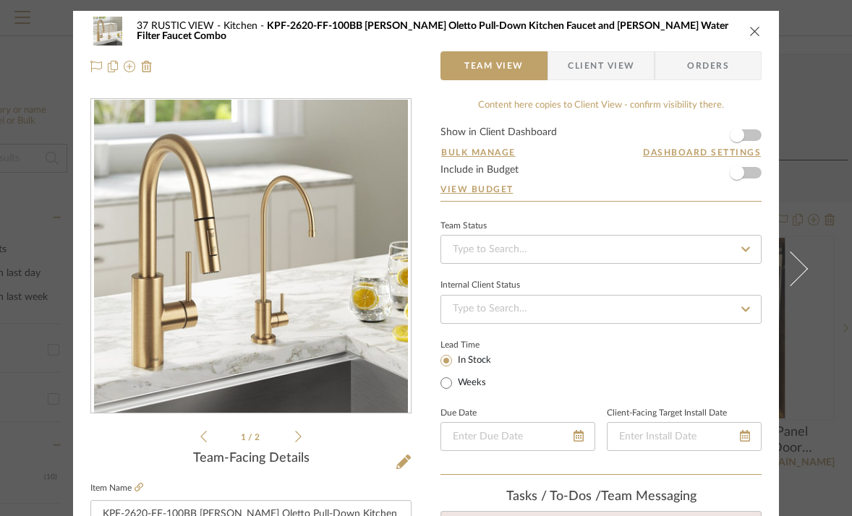
click at [296, 437] on div "1 / 2" at bounding box center [250, 271] width 321 height 347
click at [295, 436] on icon at bounding box center [298, 436] width 7 height 13
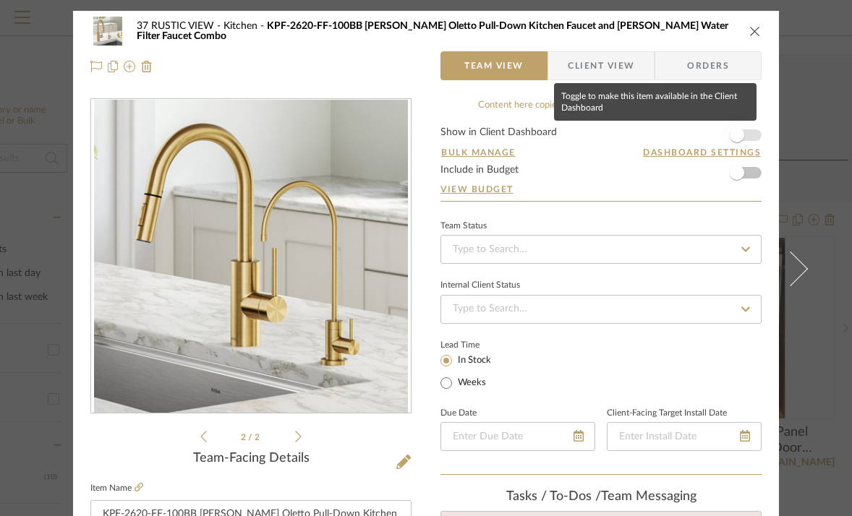
click at [735, 130] on span "button" at bounding box center [736, 135] width 14 height 14
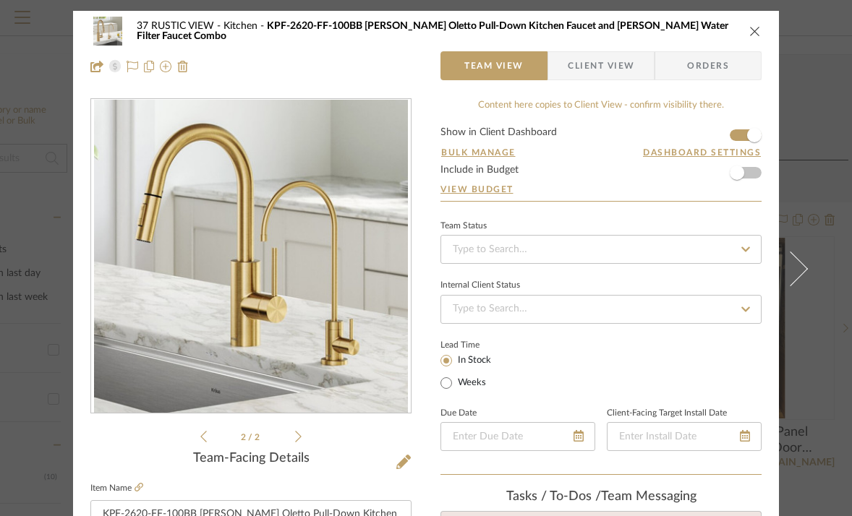
click at [752, 31] on icon "close" at bounding box center [755, 31] width 12 height 12
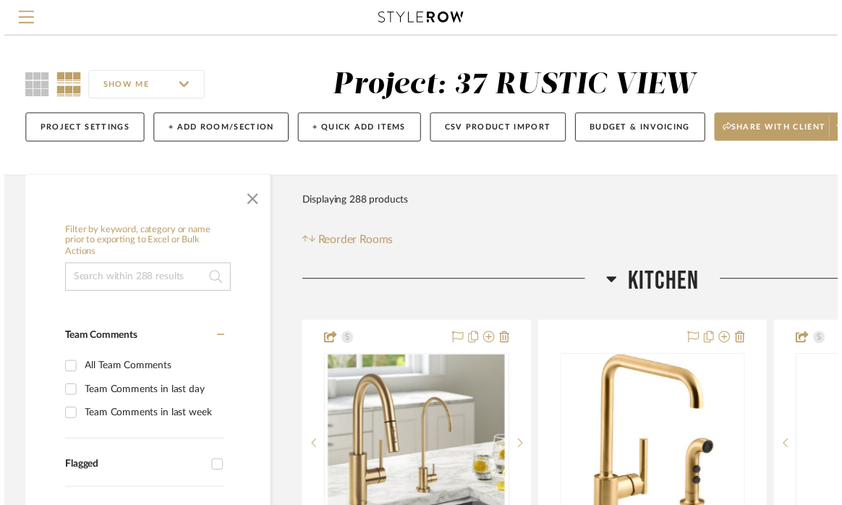
scroll to position [124, 164]
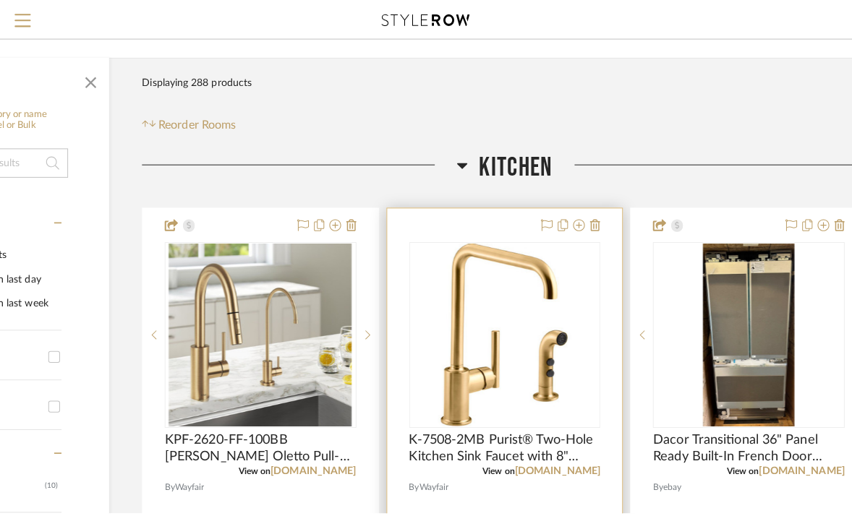
scroll to position [0, 0]
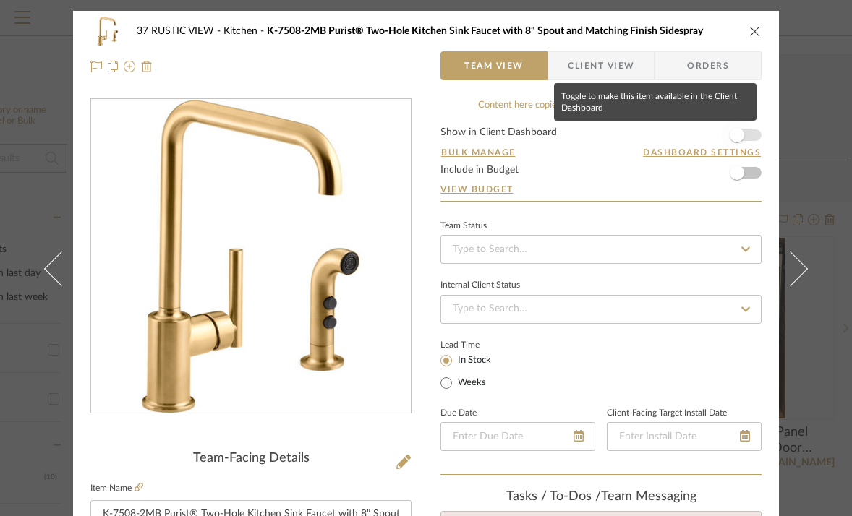
click at [738, 137] on span "button" at bounding box center [736, 135] width 14 height 14
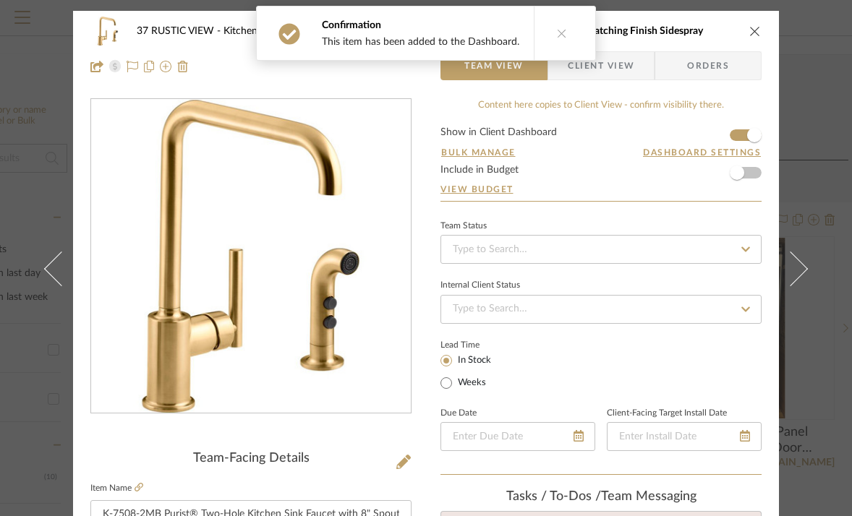
click at [750, 31] on icon "close" at bounding box center [755, 31] width 12 height 12
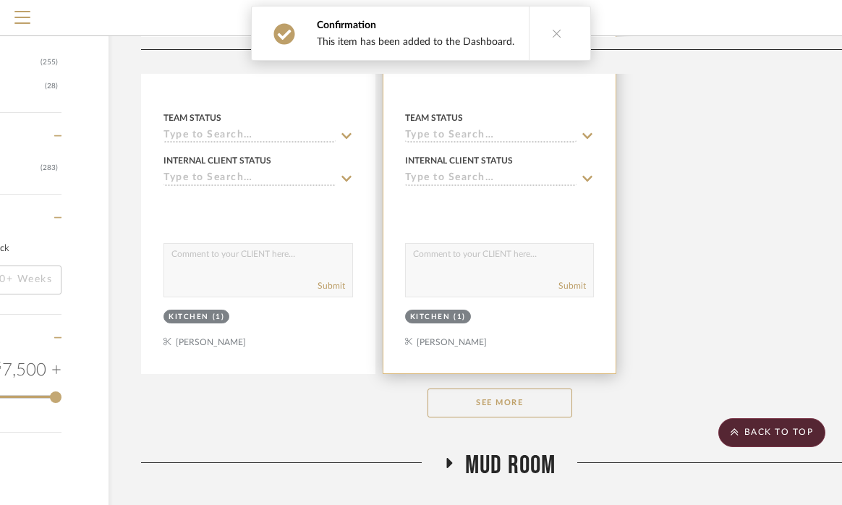
scroll to position [1913, 163]
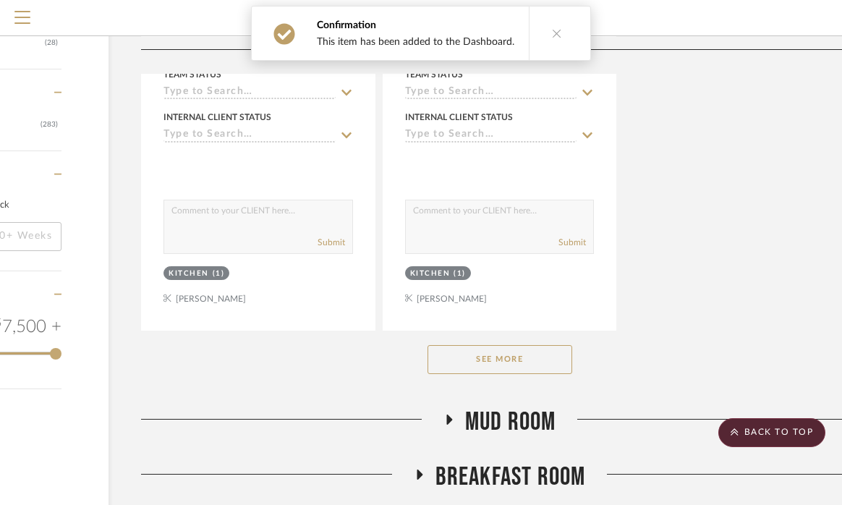
click at [540, 349] on button "See More" at bounding box center [499, 359] width 145 height 29
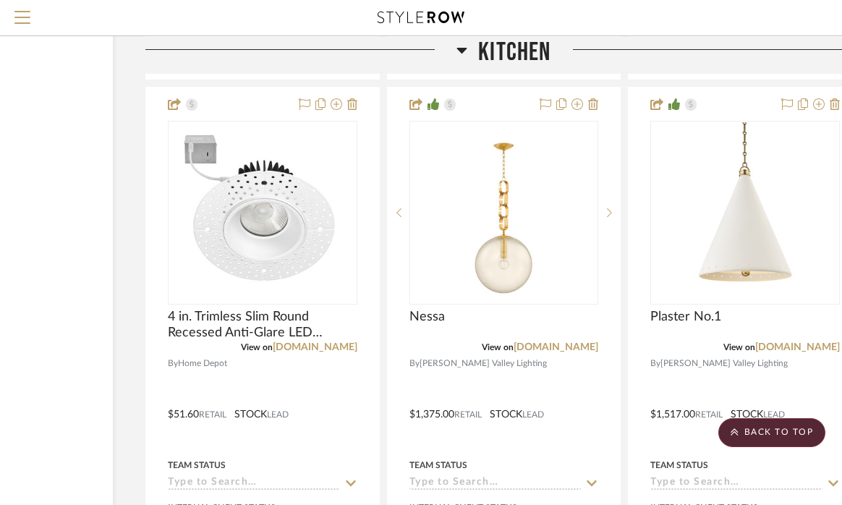
scroll to position [9860, 159]
